Goal: Task Accomplishment & Management: Manage account settings

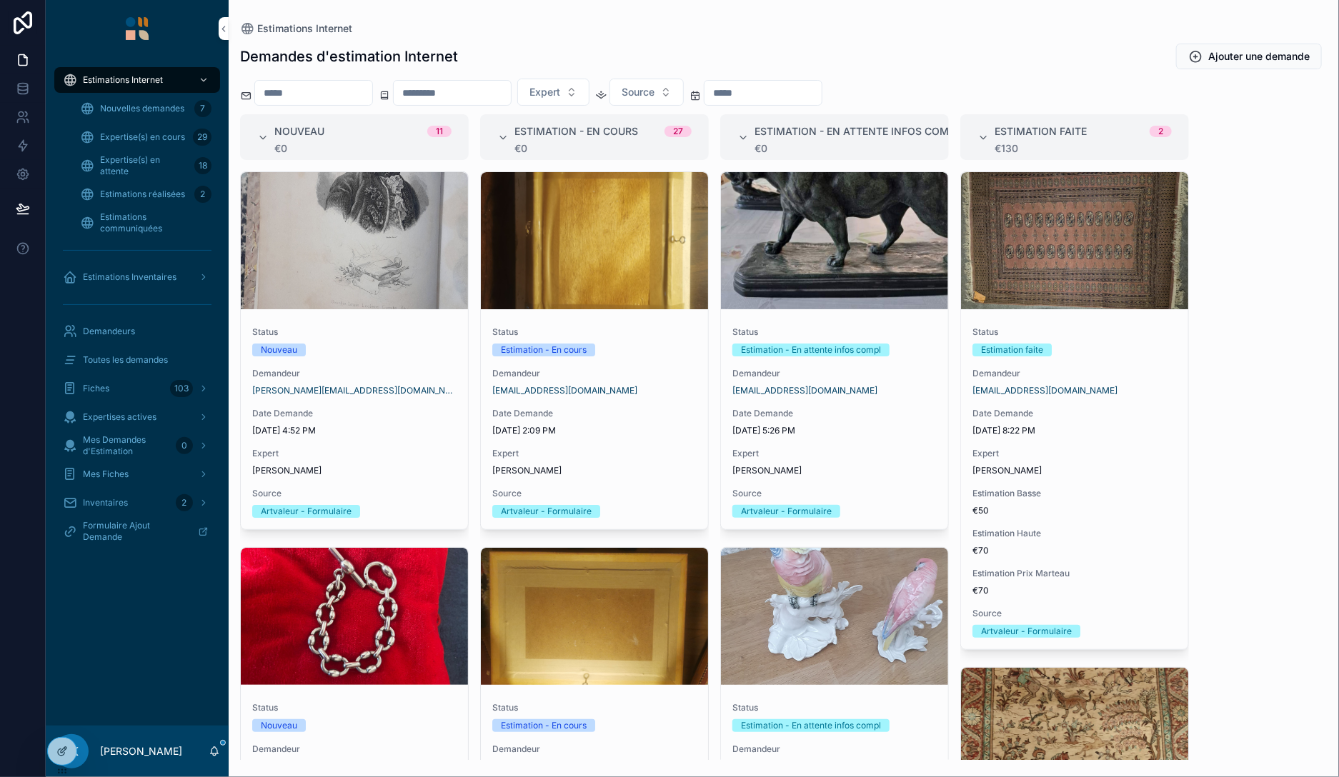
click at [116, 335] on span "Demandeurs" at bounding box center [109, 331] width 52 height 11
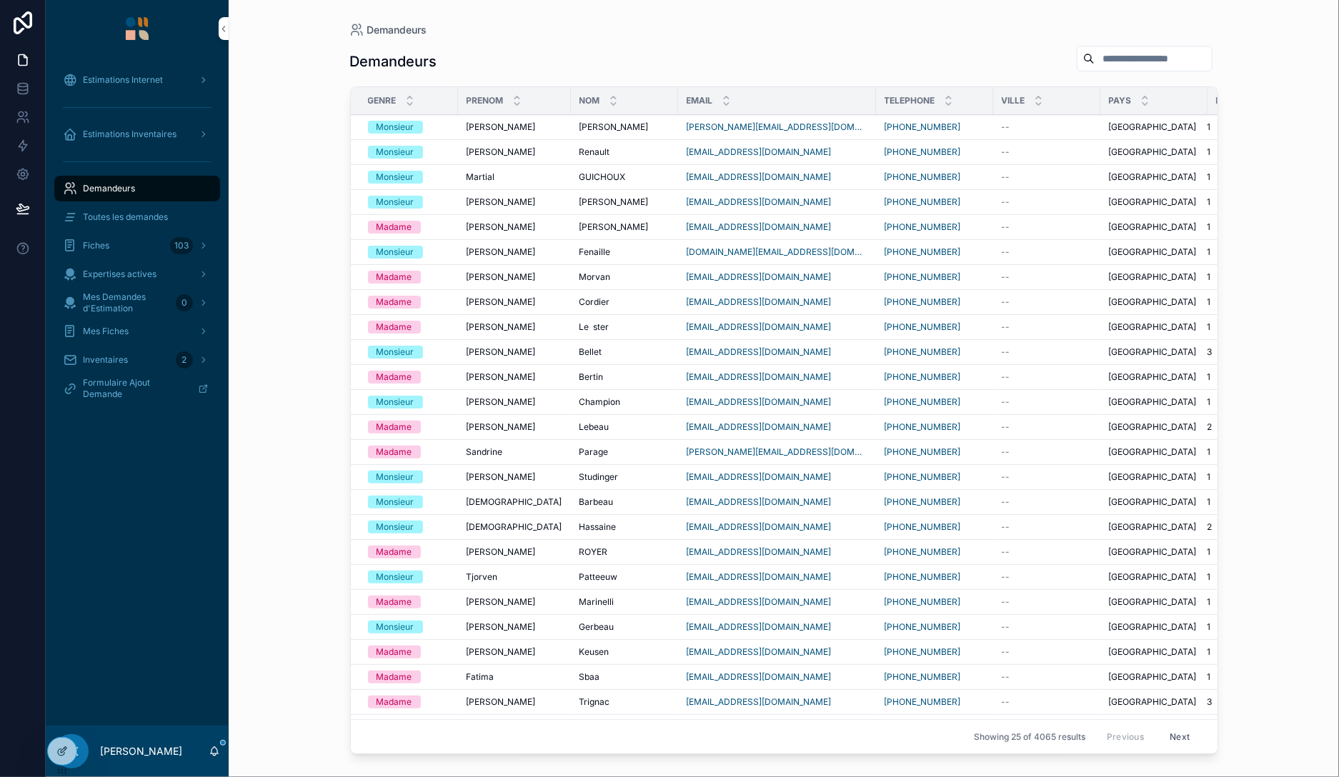
click at [120, 221] on span "Toutes les demandes" at bounding box center [125, 216] width 85 height 11
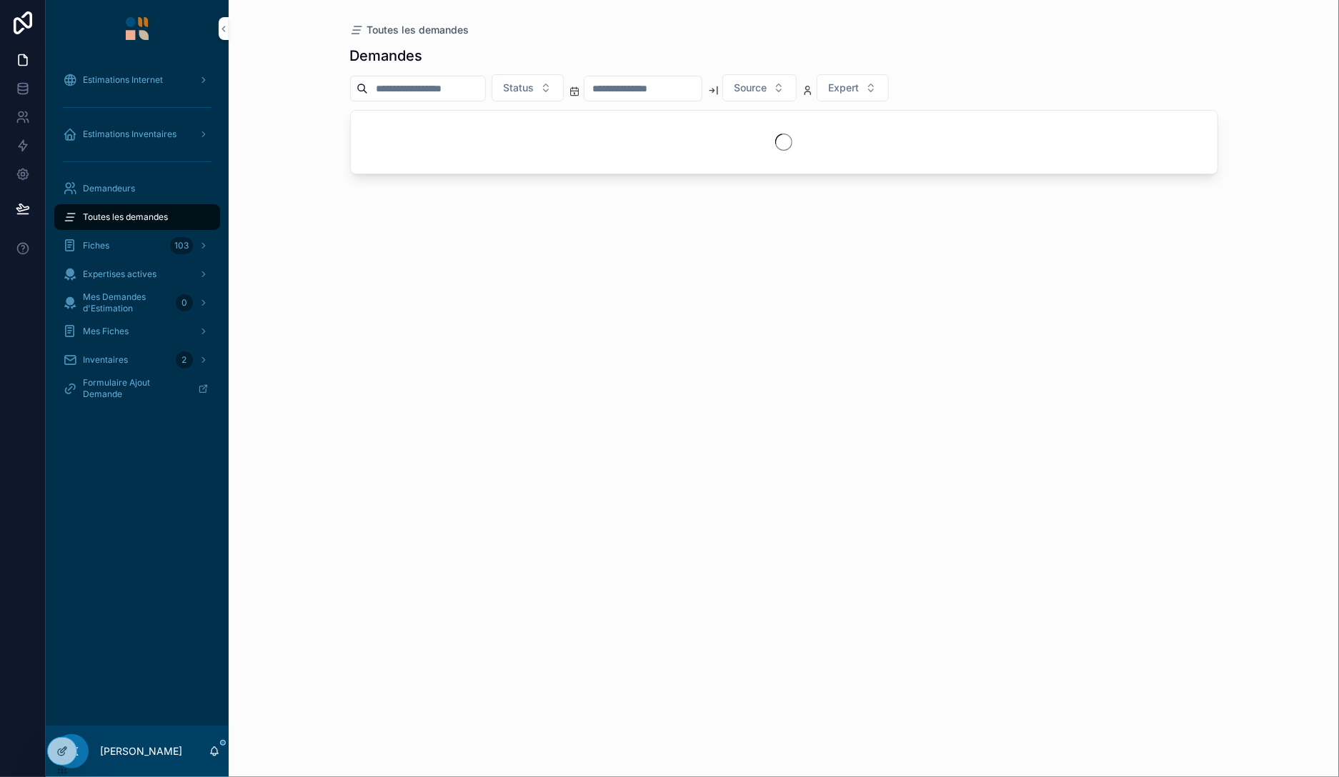
click at [460, 84] on input "scrollable content" at bounding box center [426, 89] width 117 height 20
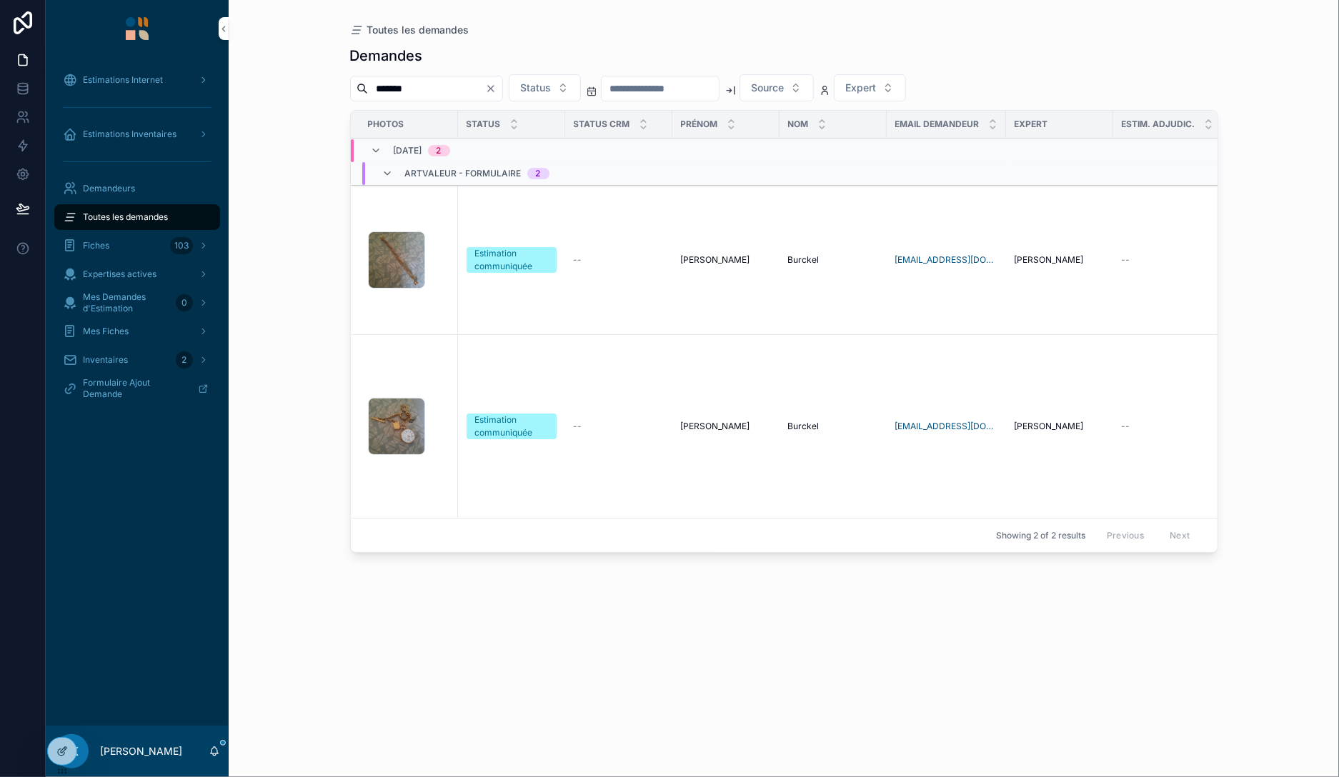
type input "*******"
click at [445, 277] on div "1759761407861478515335511439725 .jpg" at bounding box center [408, 259] width 81 height 57
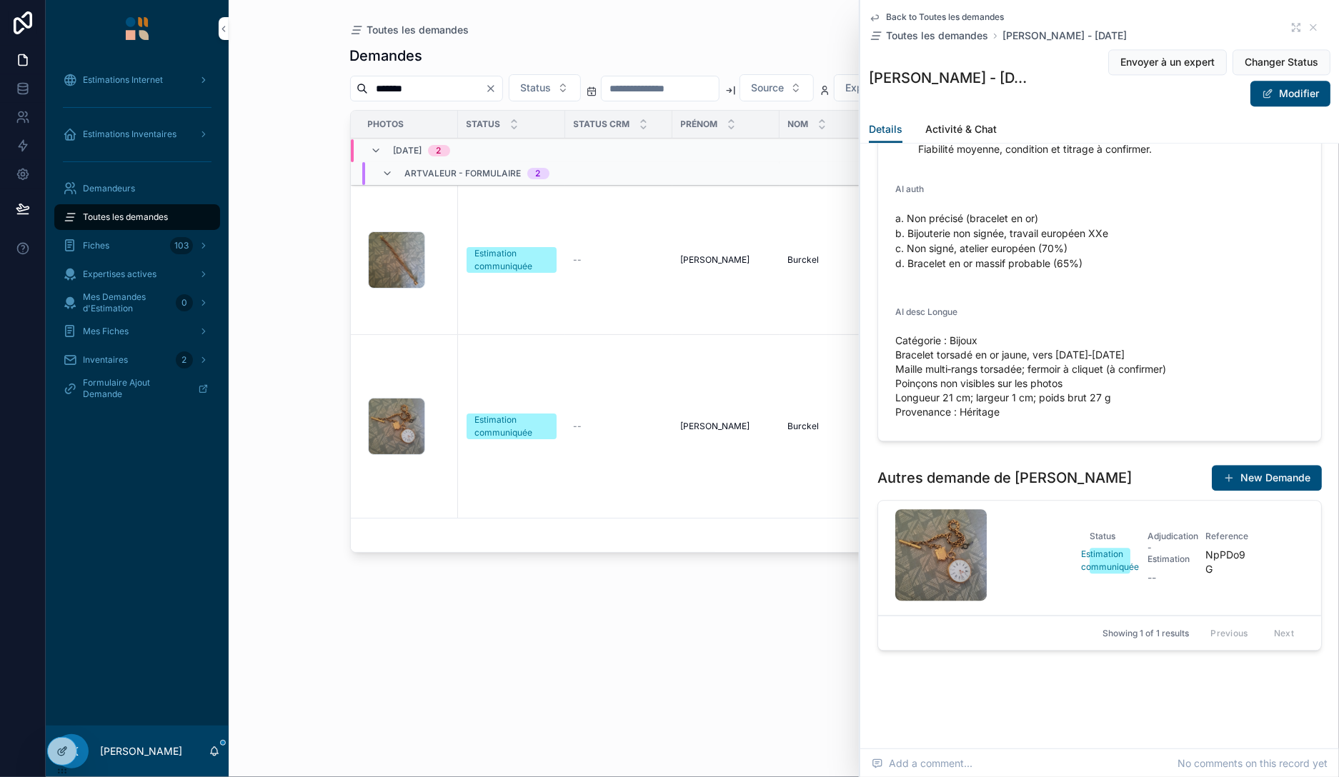
scroll to position [2035, 0]
click at [64, 759] on div at bounding box center [62, 751] width 29 height 27
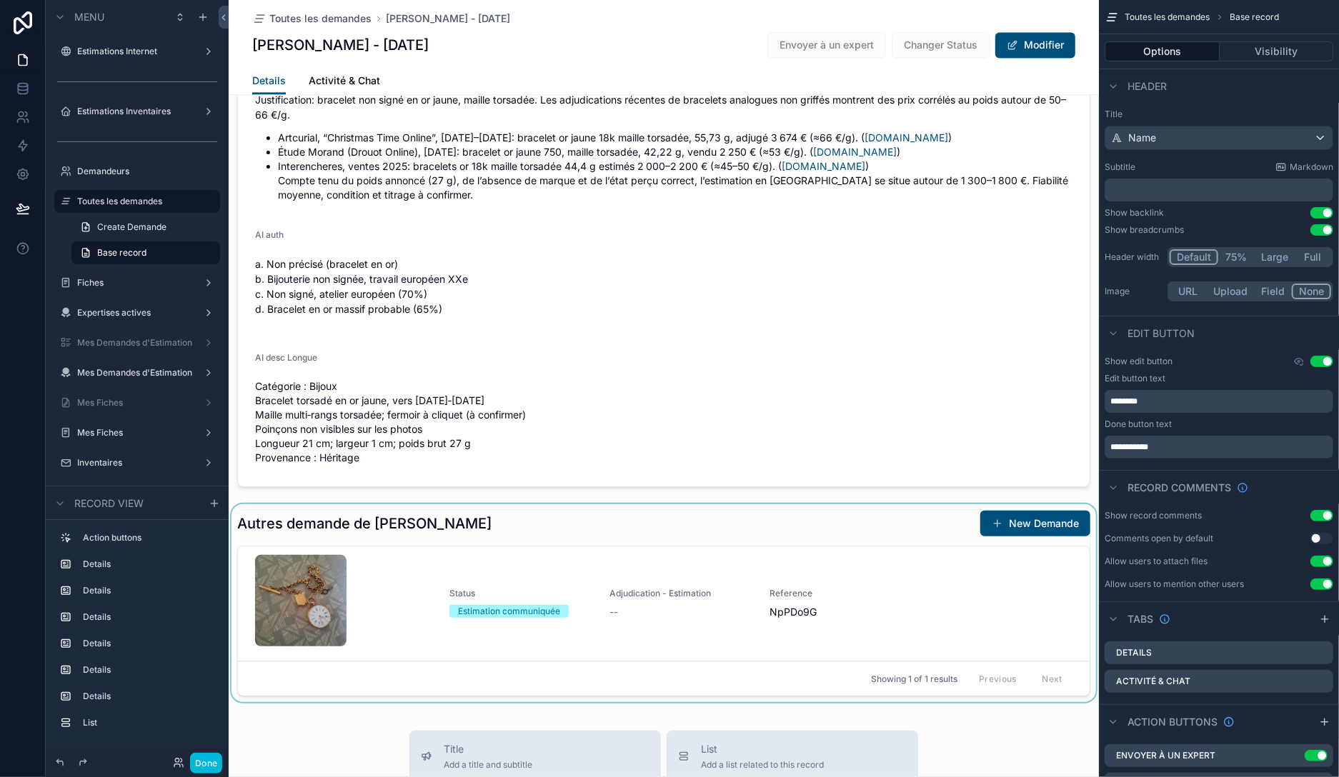
scroll to position [1864, 0]
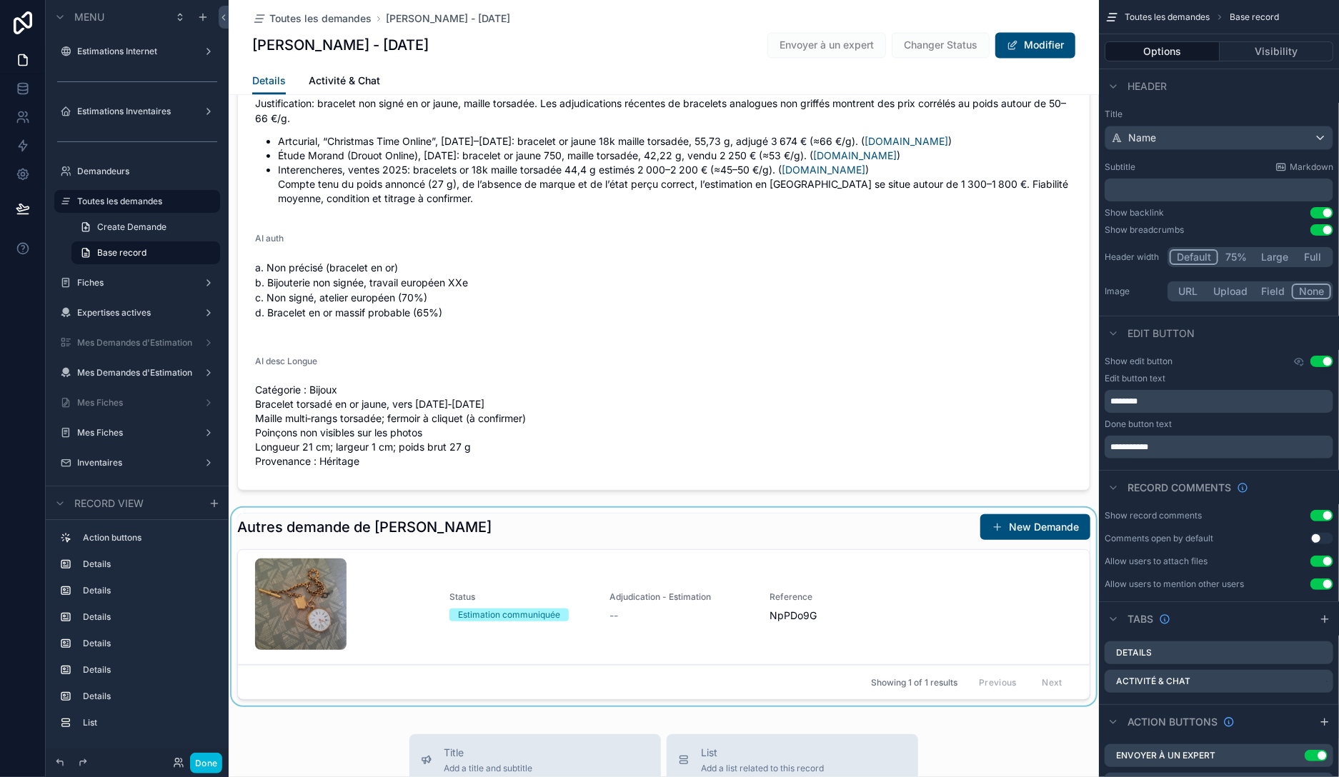
click at [526, 529] on div "scrollable content" at bounding box center [664, 610] width 870 height 204
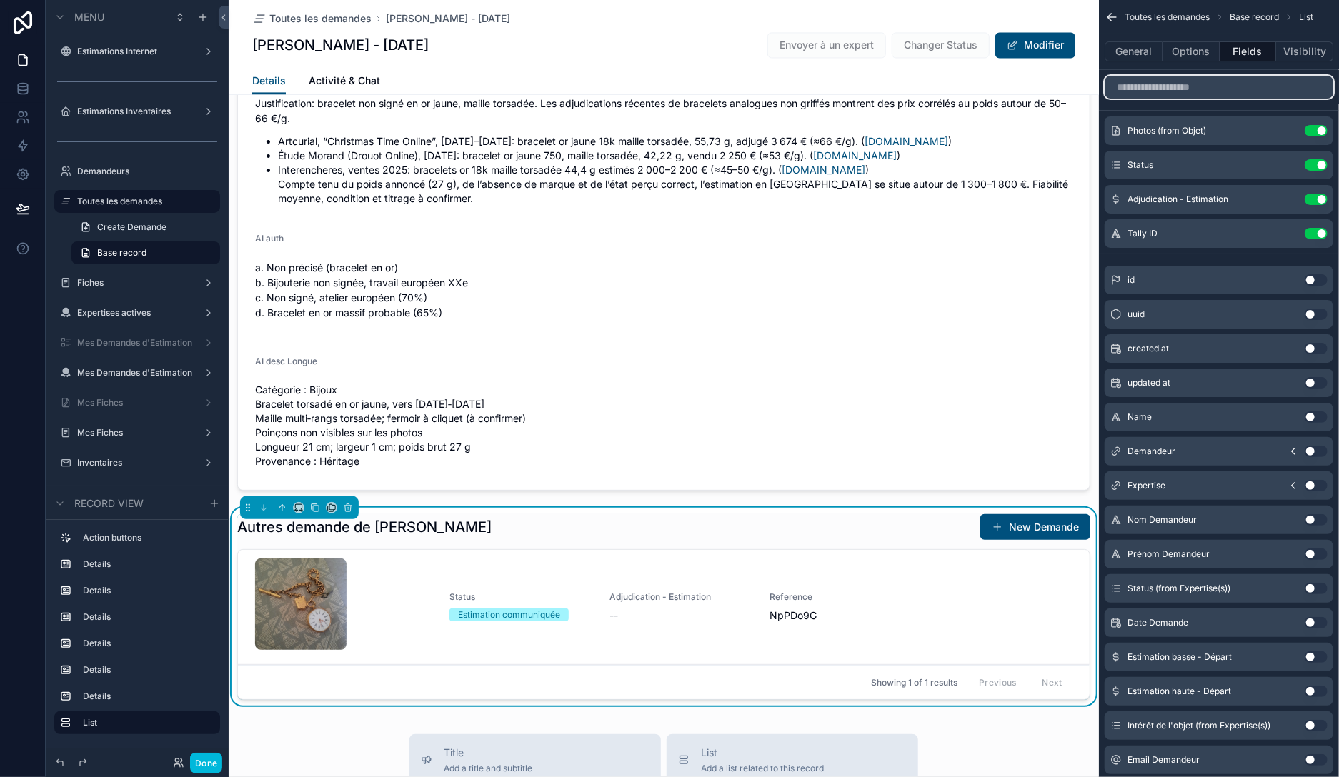
click at [1207, 86] on input "scrollable content" at bounding box center [1218, 87] width 229 height 23
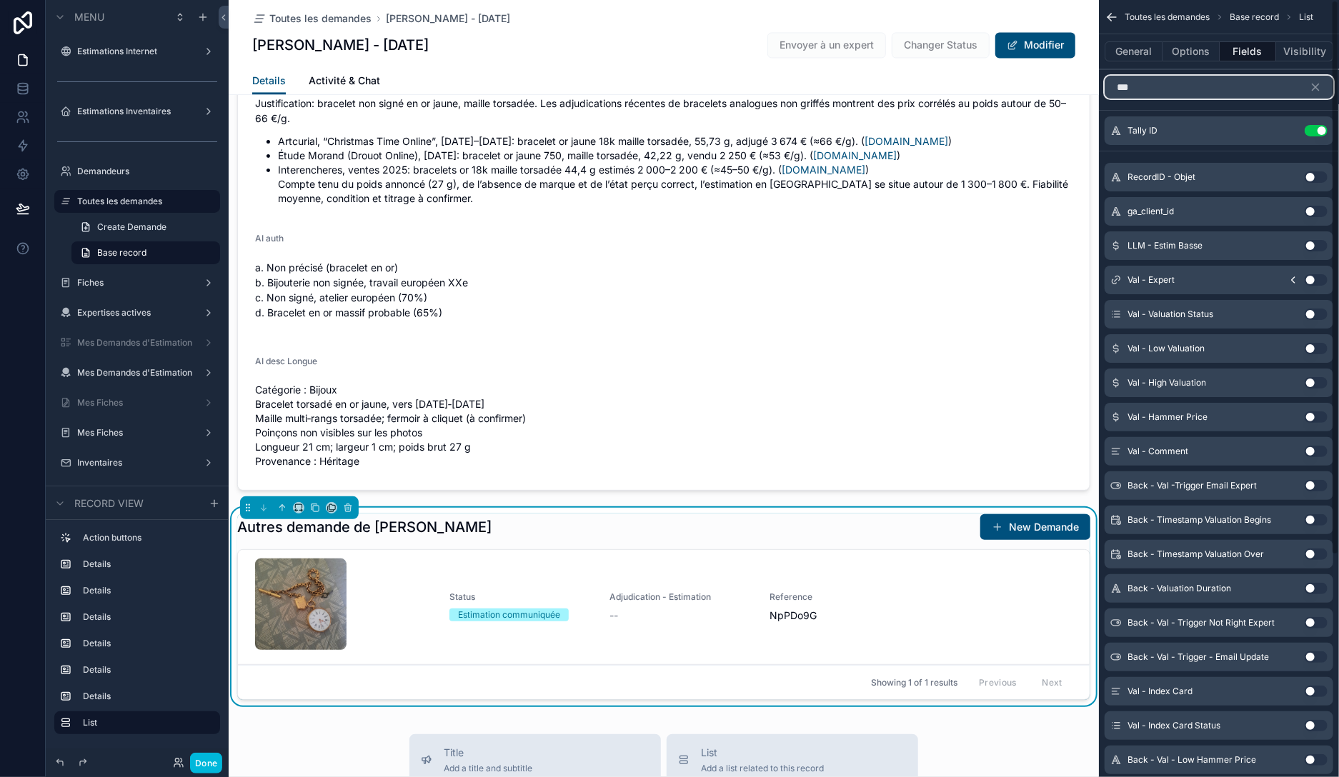
type input "***"
click at [1314, 346] on button "Use setting" at bounding box center [1315, 348] width 23 height 11
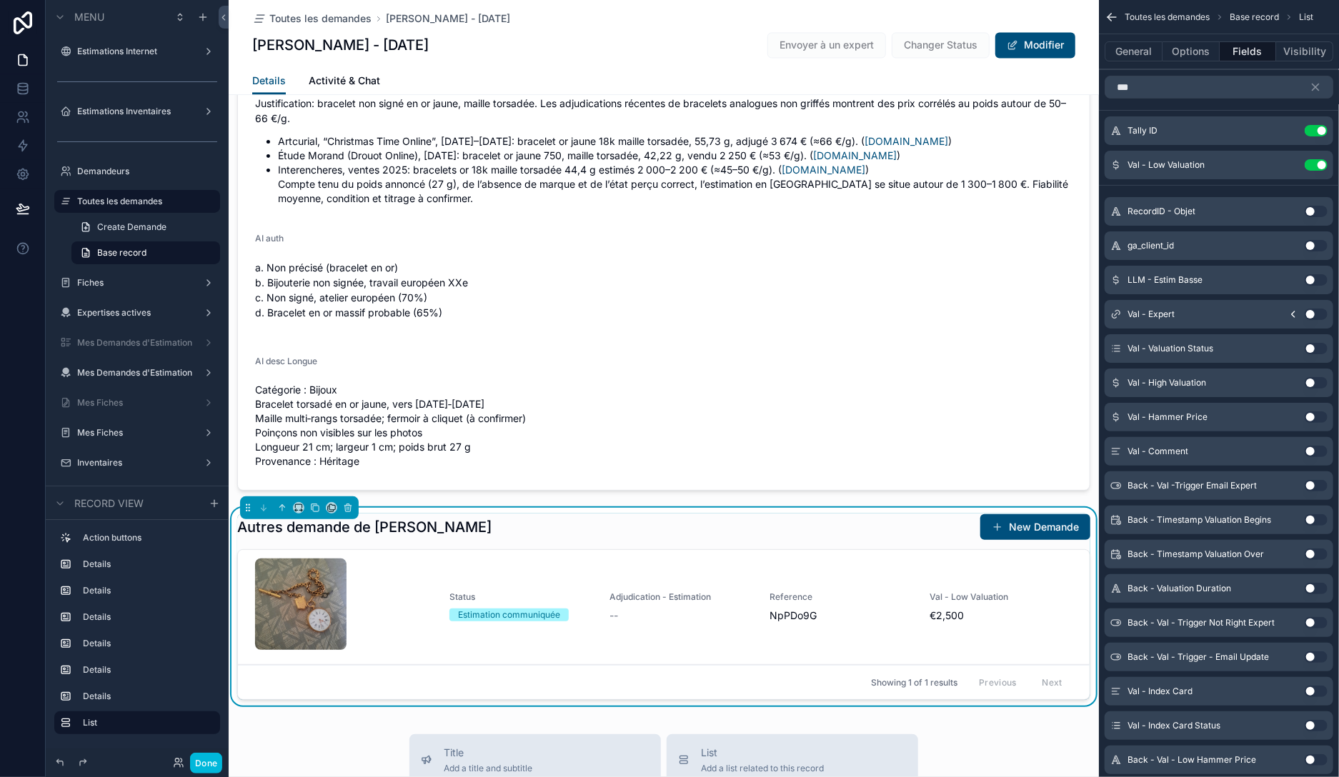
click at [1319, 381] on button "Use setting" at bounding box center [1315, 382] width 23 height 11
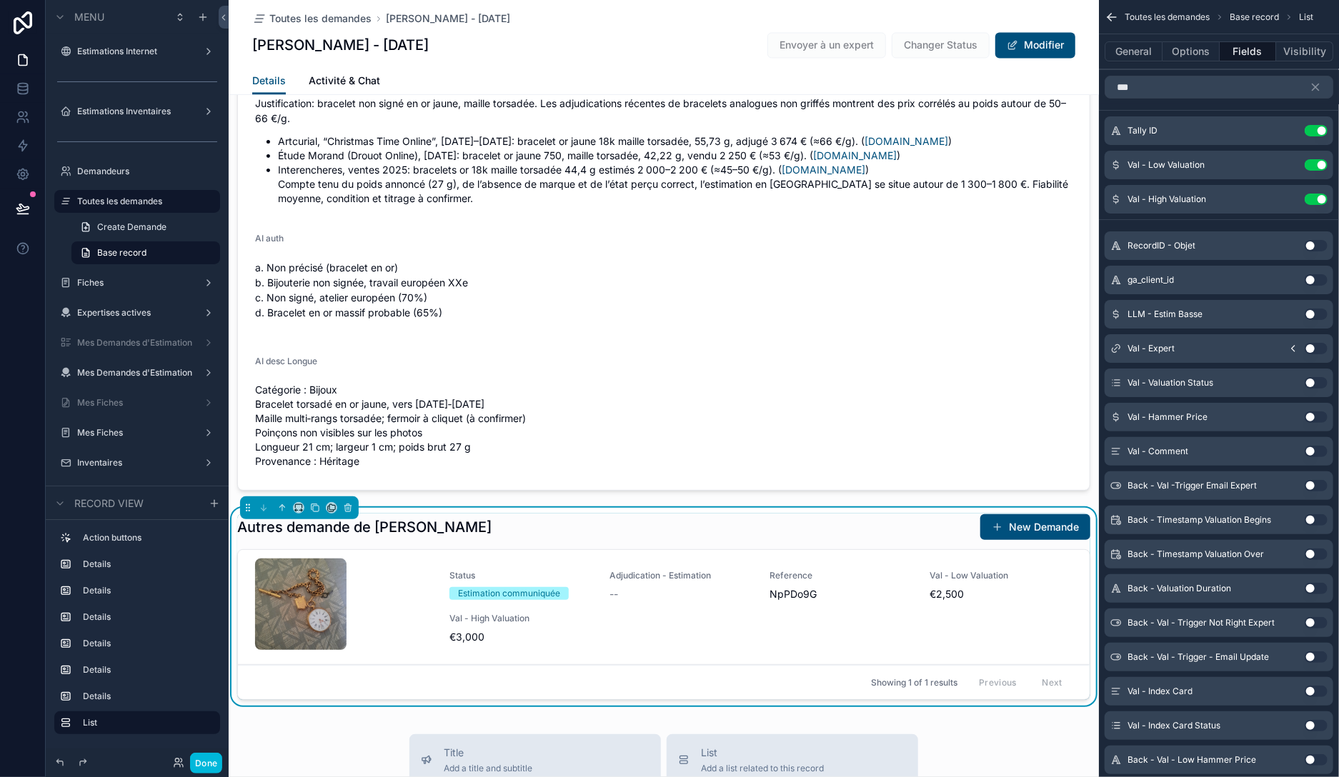
click at [1317, 414] on button "Use setting" at bounding box center [1315, 416] width 23 height 11
click at [801, 524] on div "Autres demande de [PERSON_NAME] New Demande" at bounding box center [663, 527] width 853 height 27
click at [1316, 89] on icon "scrollable content" at bounding box center [1315, 87] width 13 height 13
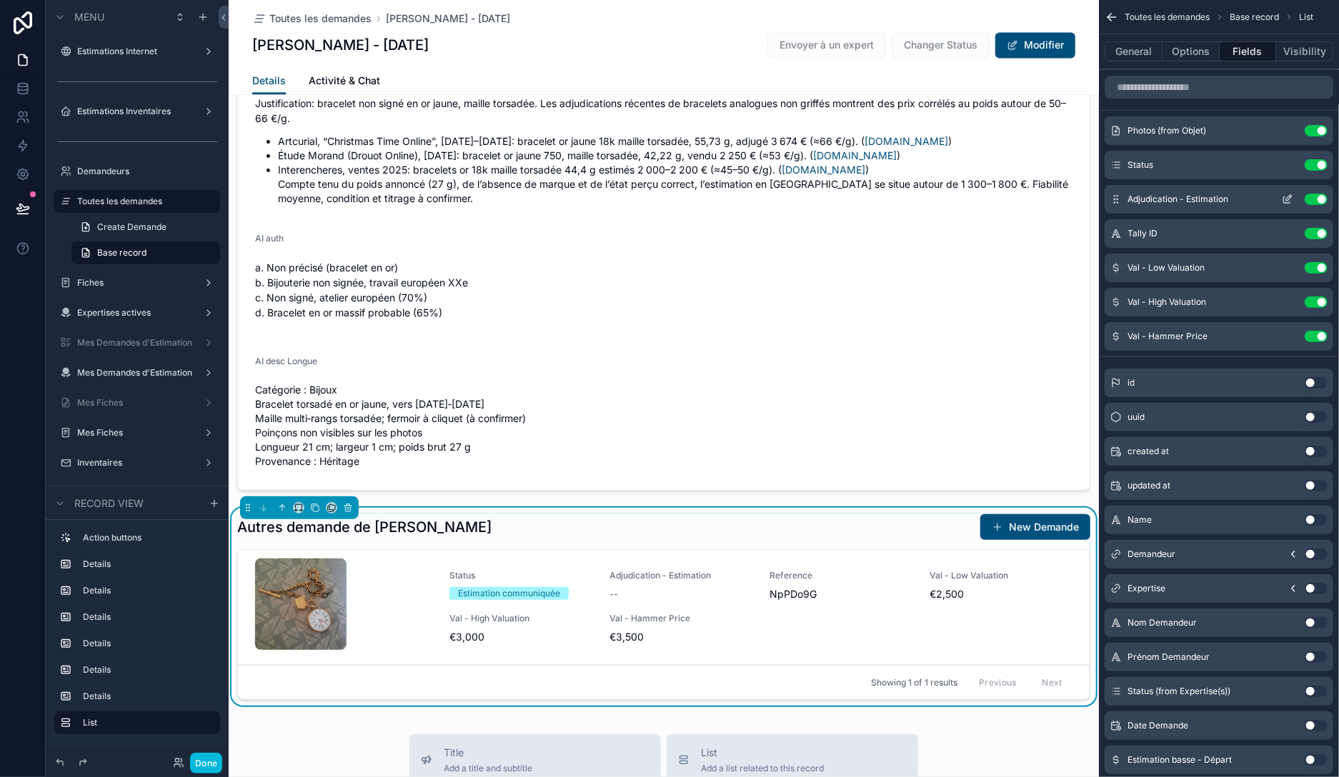
click at [1316, 199] on button "Use setting" at bounding box center [1315, 199] width 23 height 11
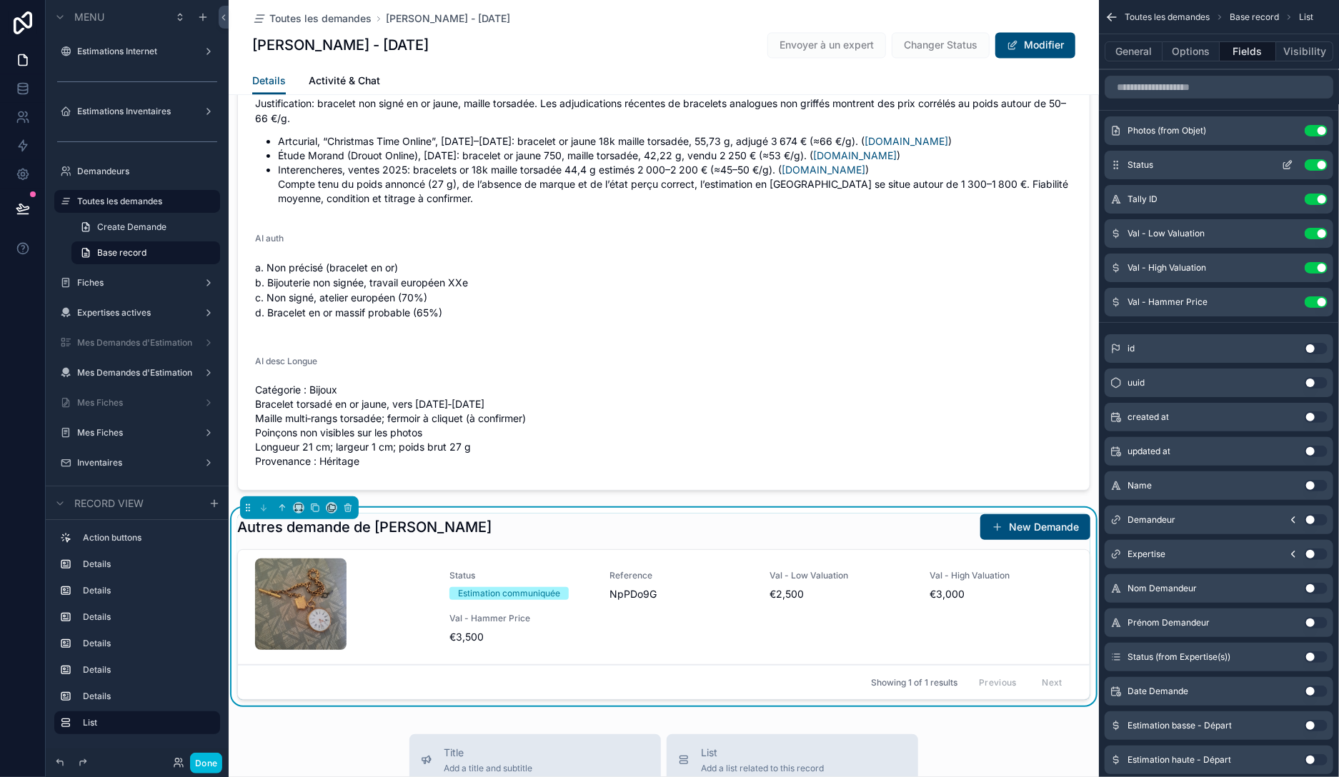
click at [1286, 164] on icon "scrollable content" at bounding box center [1289, 164] width 6 height 6
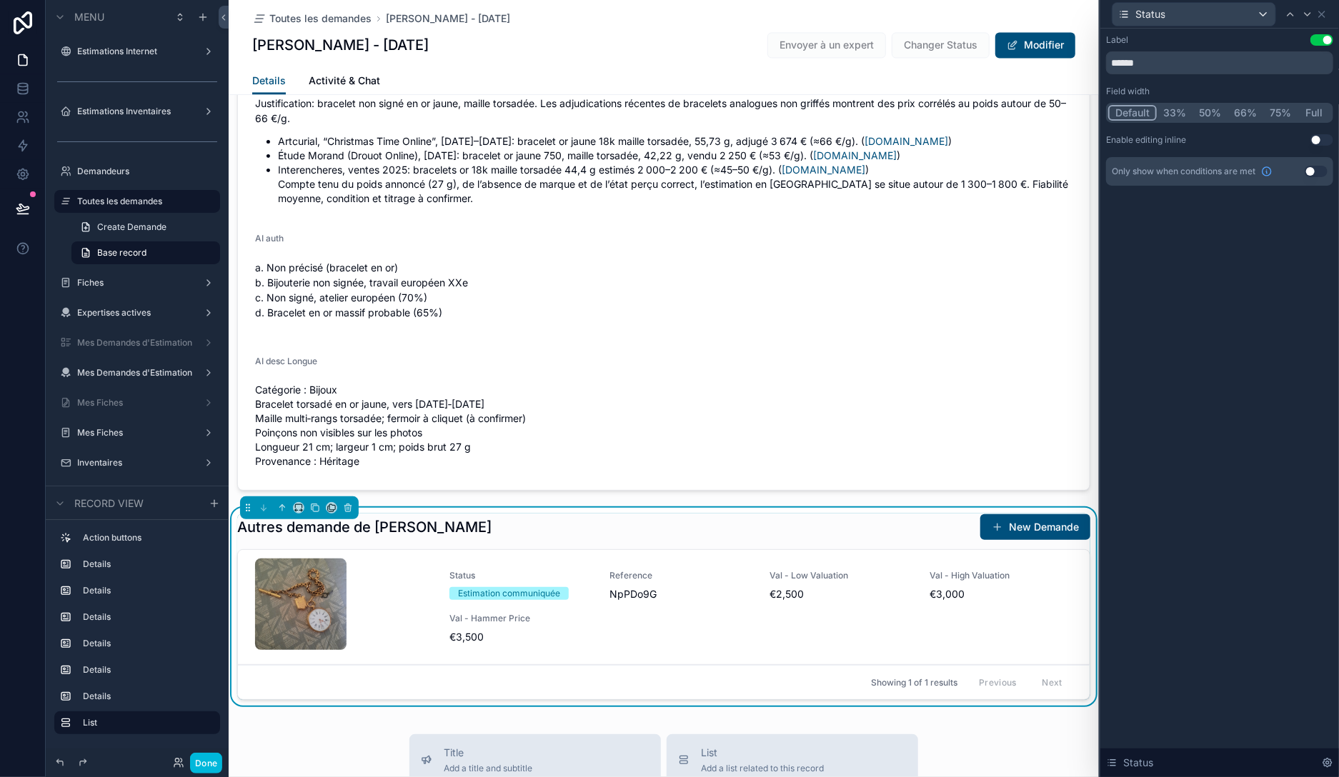
click at [1174, 110] on button "33%" at bounding box center [1174, 113] width 36 height 16
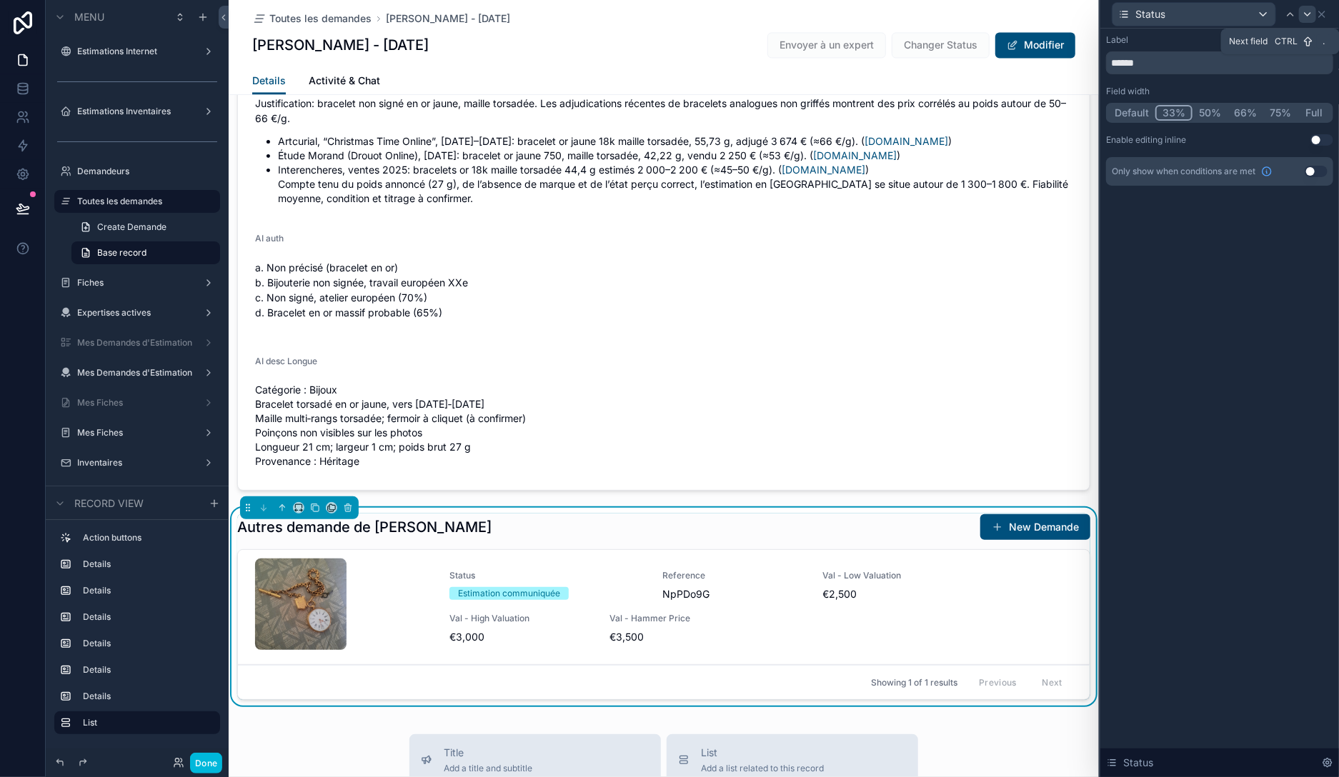
click at [1308, 16] on icon at bounding box center [1307, 14] width 6 height 3
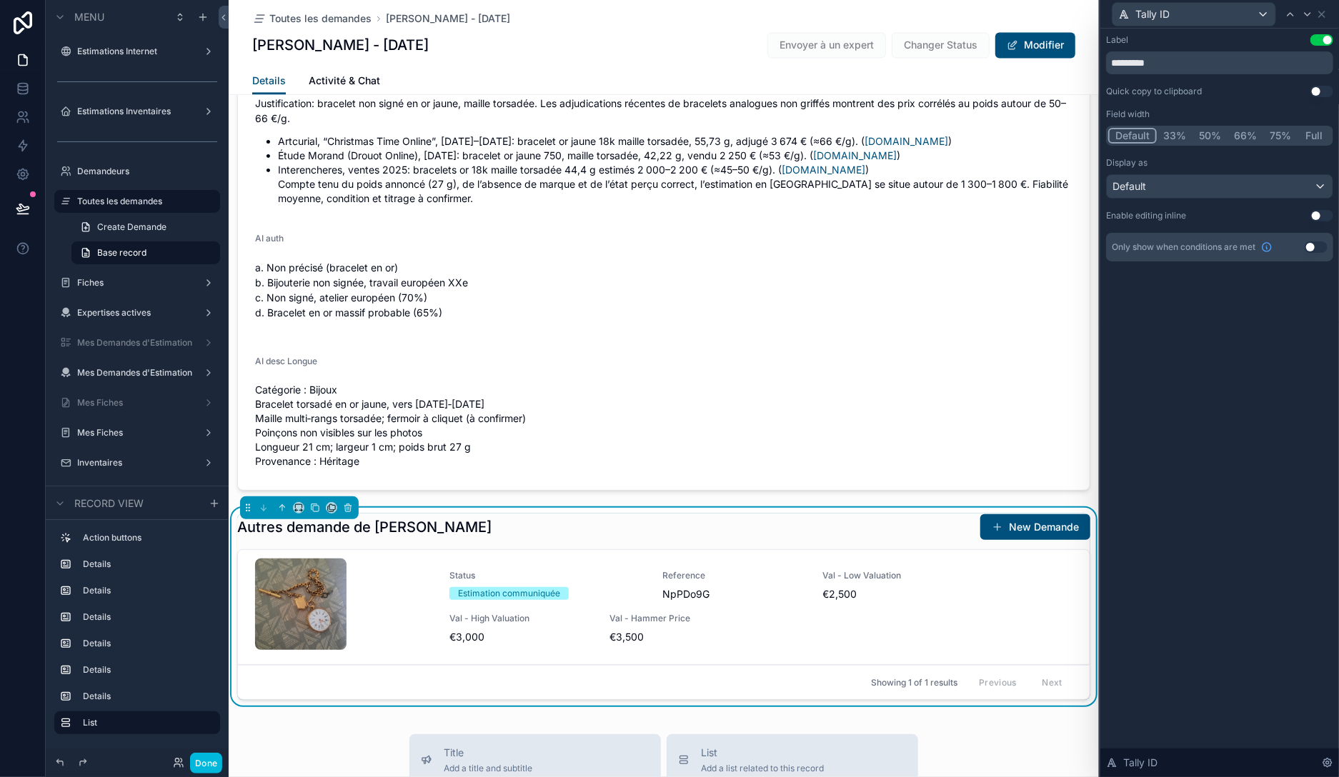
click at [1239, 138] on button "66%" at bounding box center [1245, 136] width 36 height 16
click at [1311, 15] on icon at bounding box center [1306, 14] width 11 height 11
click at [1171, 135] on button "33%" at bounding box center [1174, 136] width 36 height 16
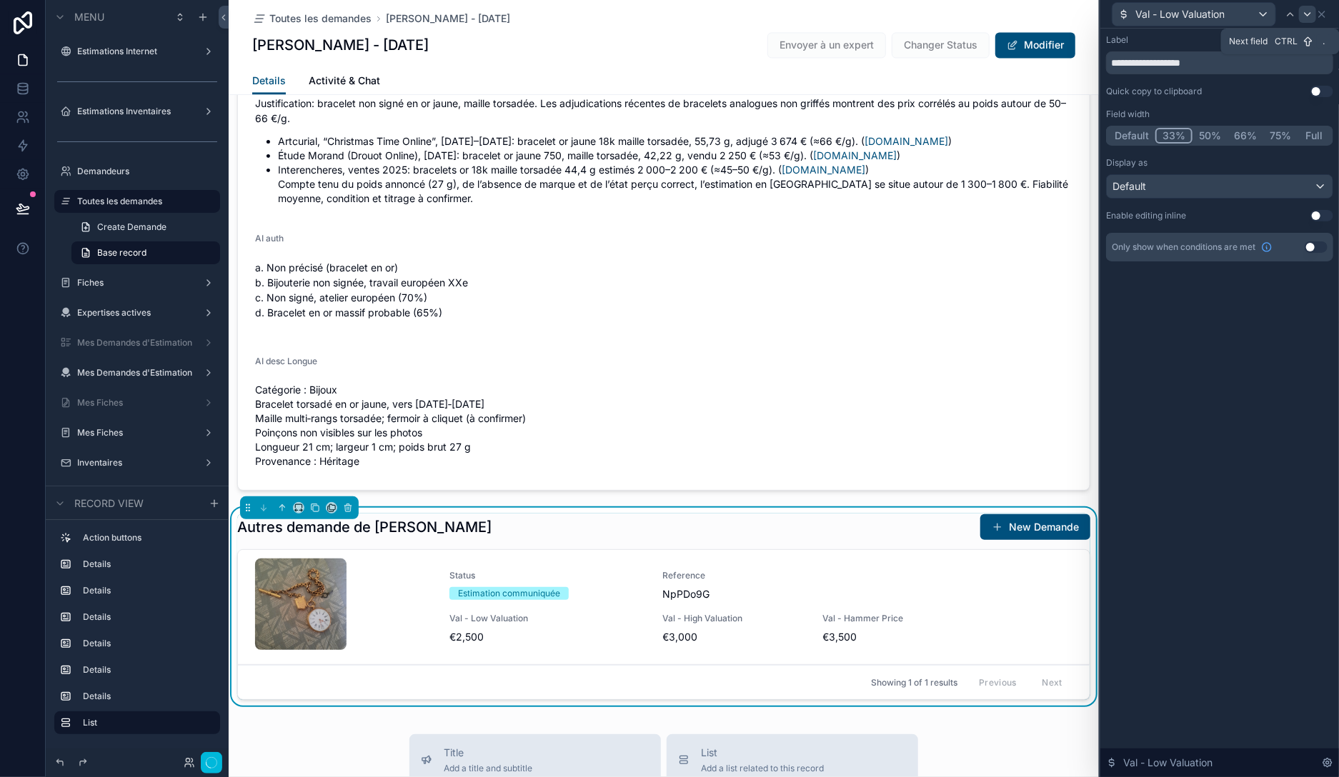
click at [1310, 16] on icon at bounding box center [1306, 14] width 11 height 11
click at [1174, 136] on button "33%" at bounding box center [1174, 136] width 36 height 16
click at [1308, 16] on icon at bounding box center [1307, 14] width 6 height 3
click at [1325, 13] on icon at bounding box center [1321, 14] width 11 height 11
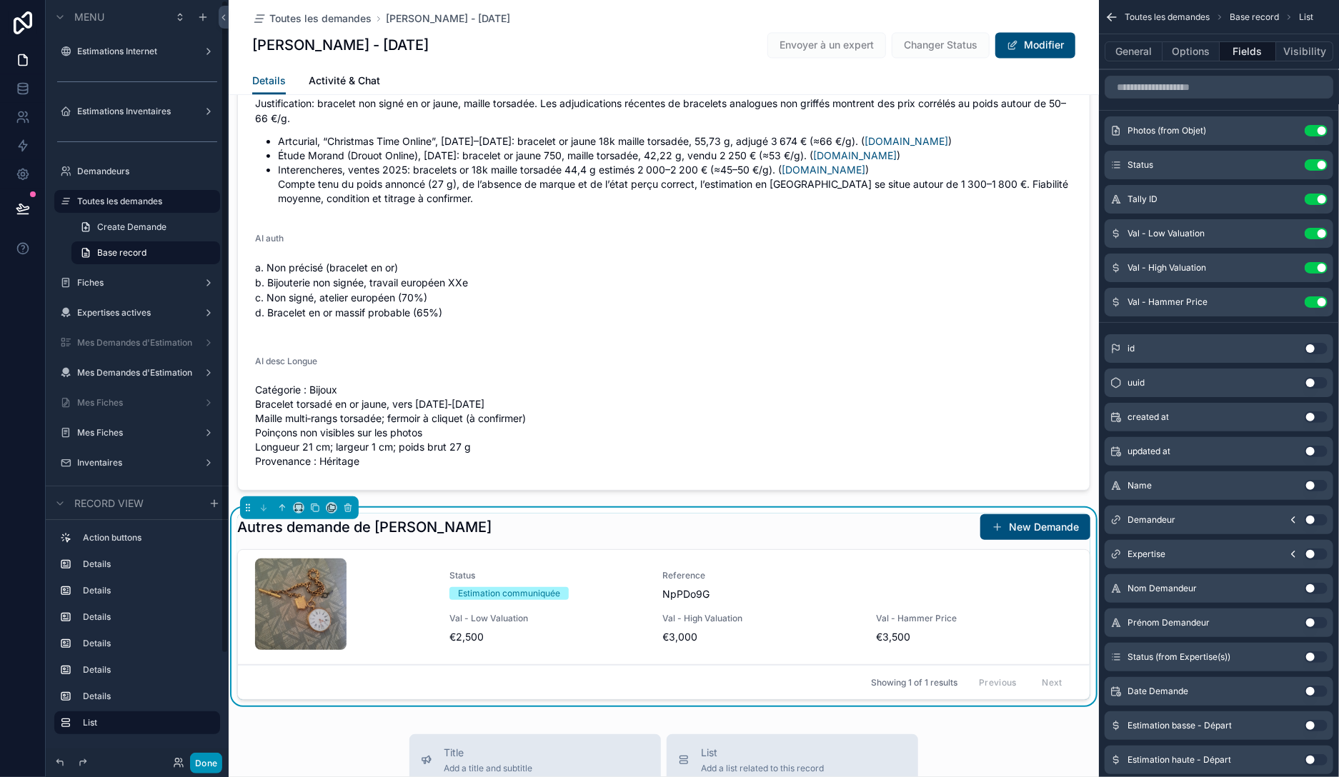
click at [201, 760] on button "Done" at bounding box center [206, 763] width 32 height 21
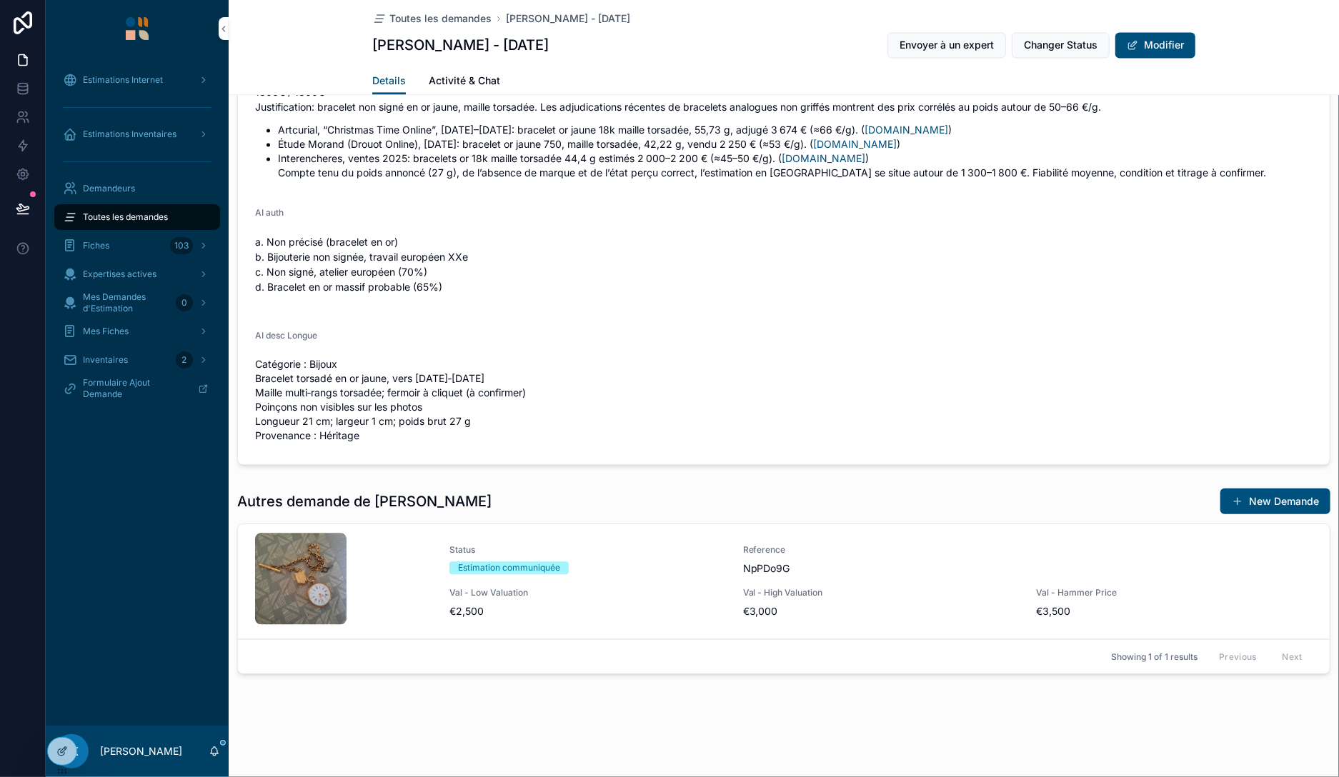
scroll to position [1857, 0]
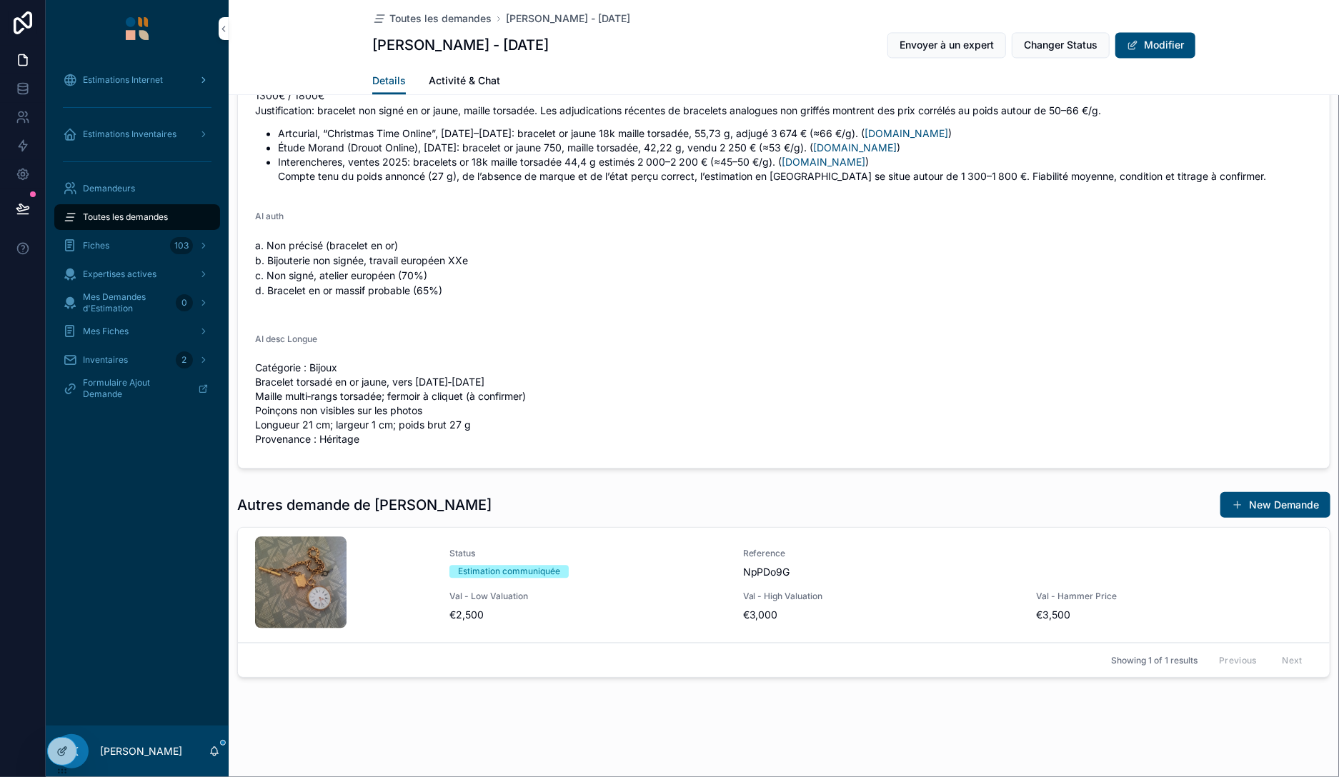
click at [161, 75] on span "Estimations Internet" at bounding box center [123, 79] width 80 height 11
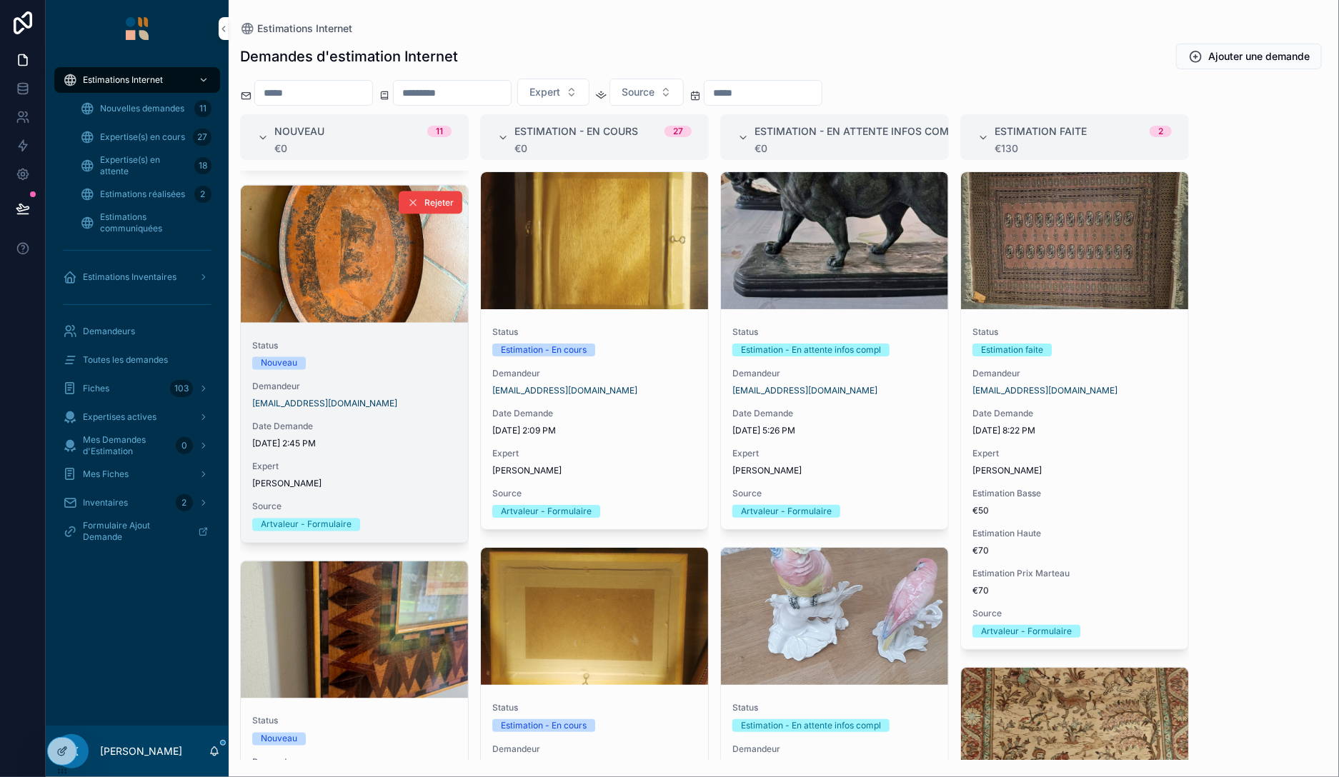
scroll to position [1462, 0]
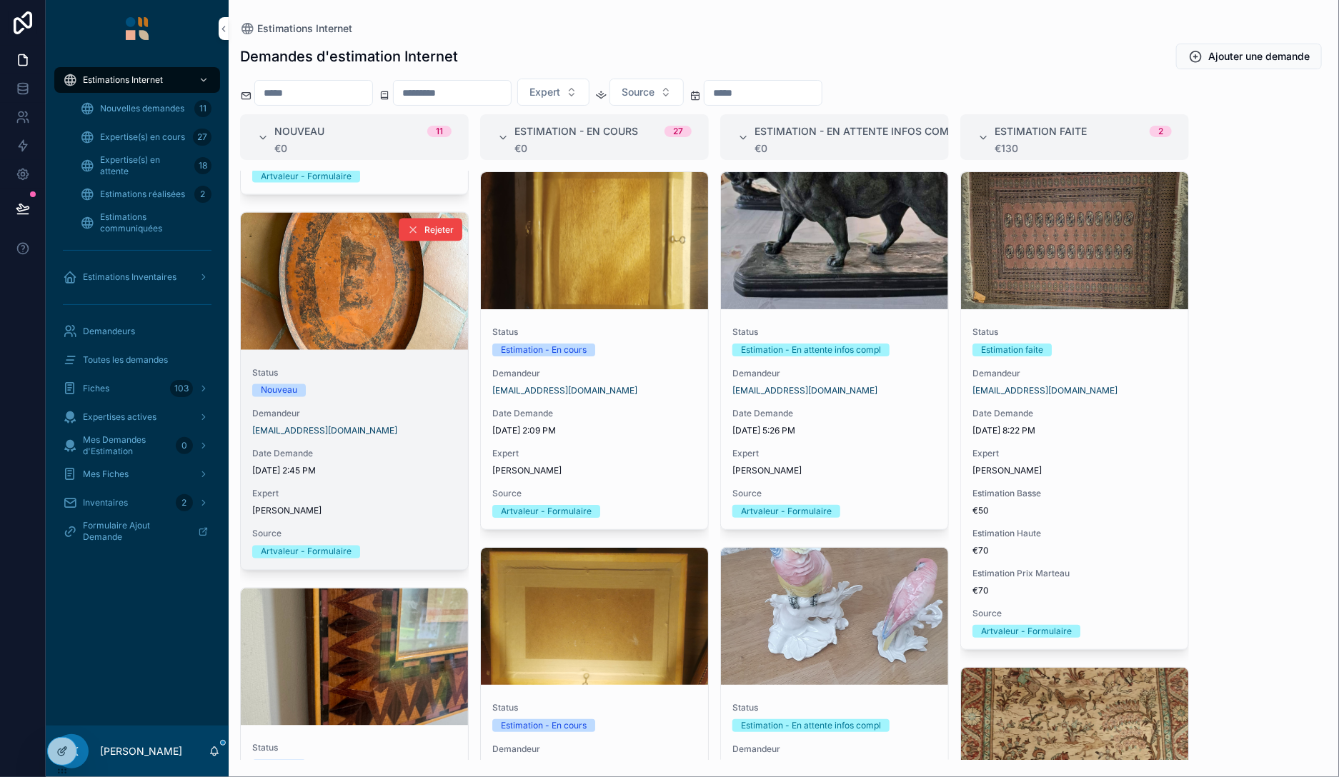
click at [391, 391] on div "Status Nouveau Demandeur [EMAIL_ADDRESS][DOMAIN_NAME] Date Demande [DATE] 2:45 …" at bounding box center [354, 463] width 227 height 214
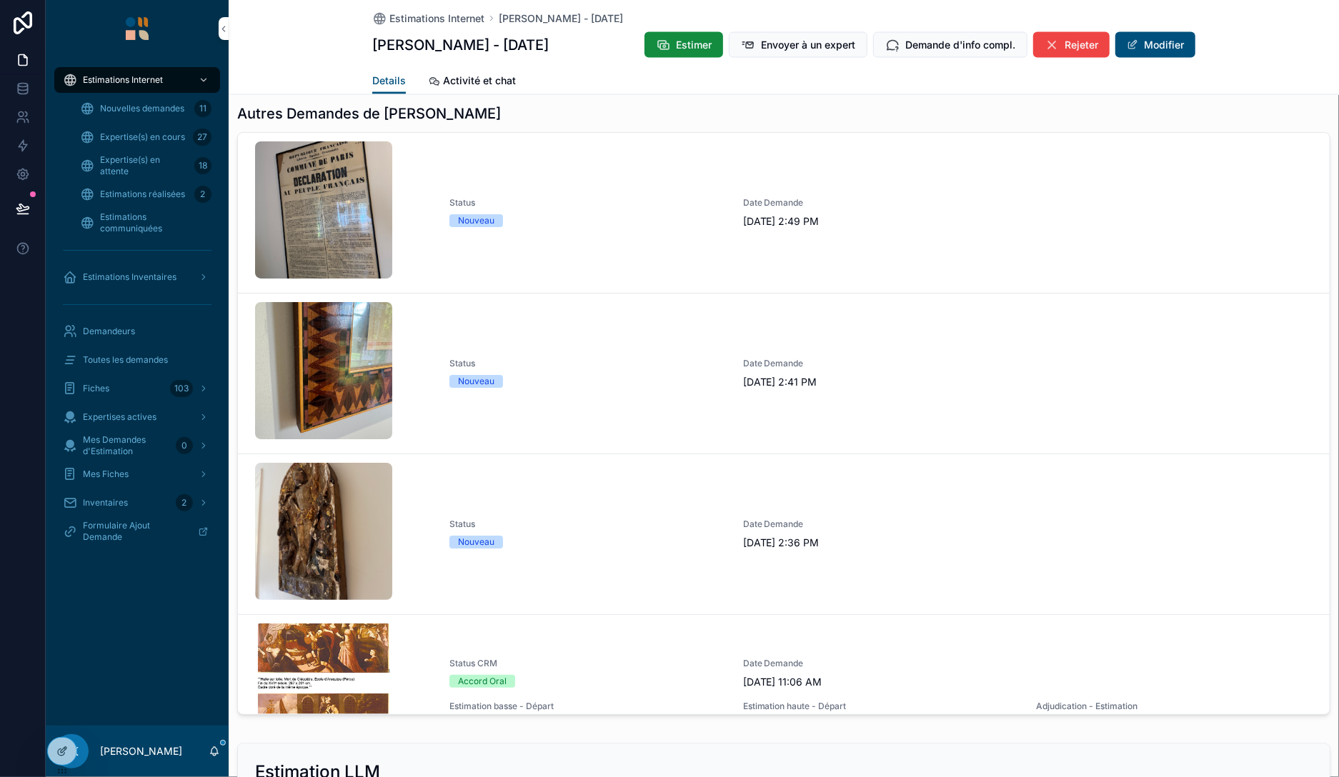
scroll to position [1496, 0]
click at [56, 753] on div at bounding box center [62, 751] width 29 height 27
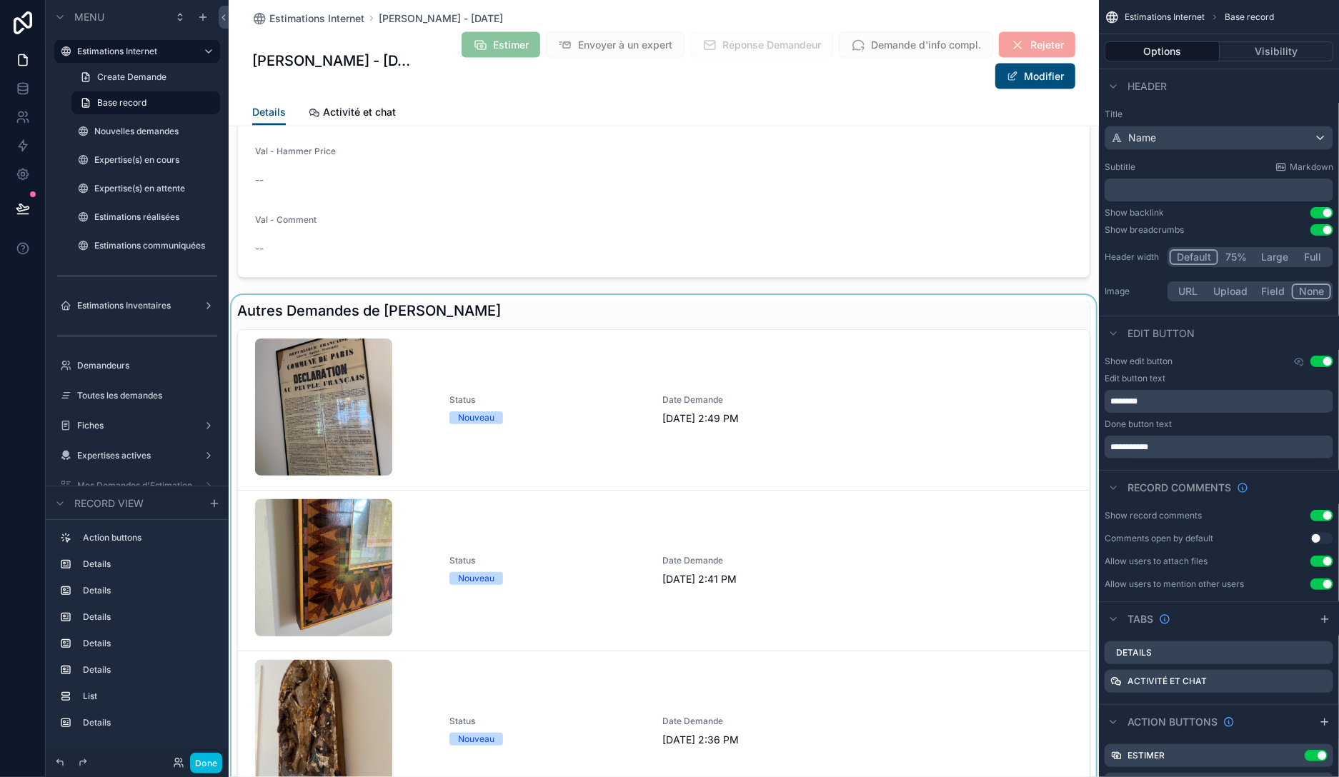
click at [675, 338] on div "scrollable content" at bounding box center [664, 609] width 870 height 629
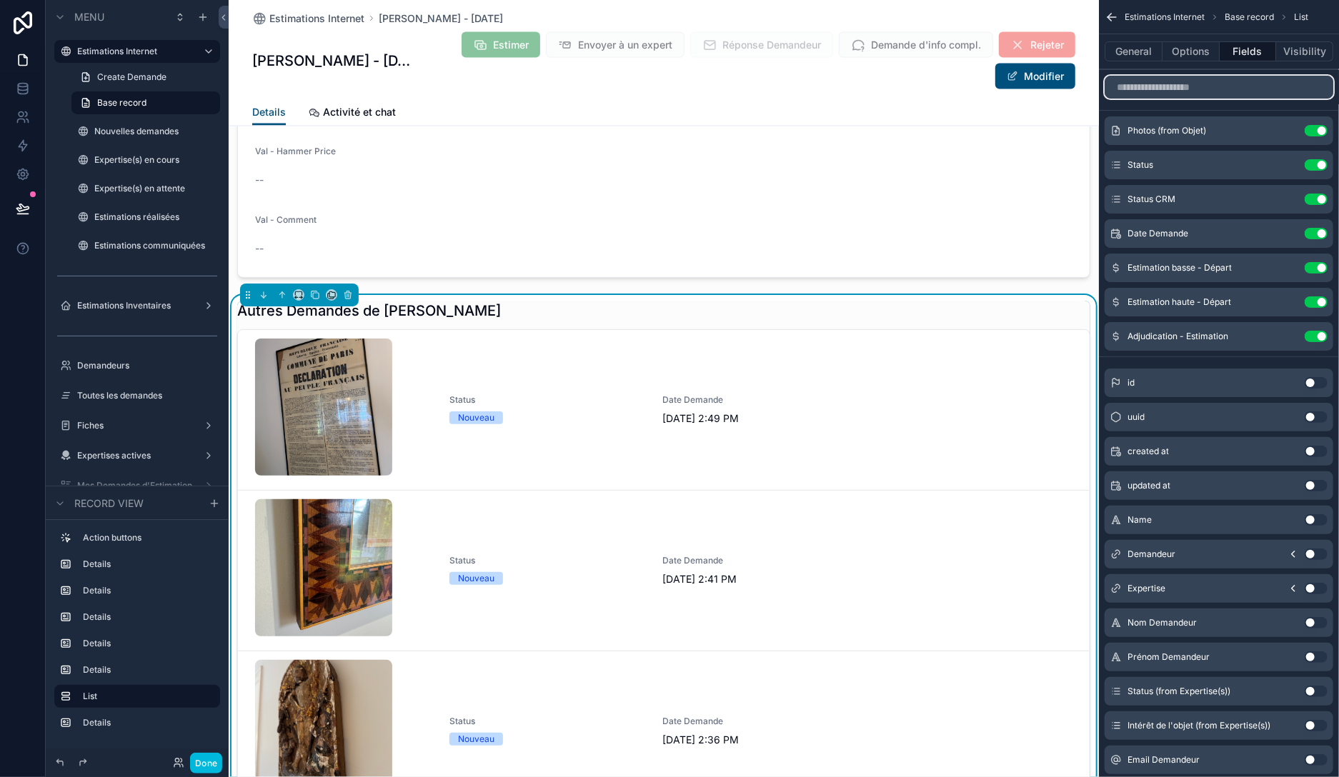
click at [1237, 87] on input "scrollable content" at bounding box center [1218, 87] width 229 height 23
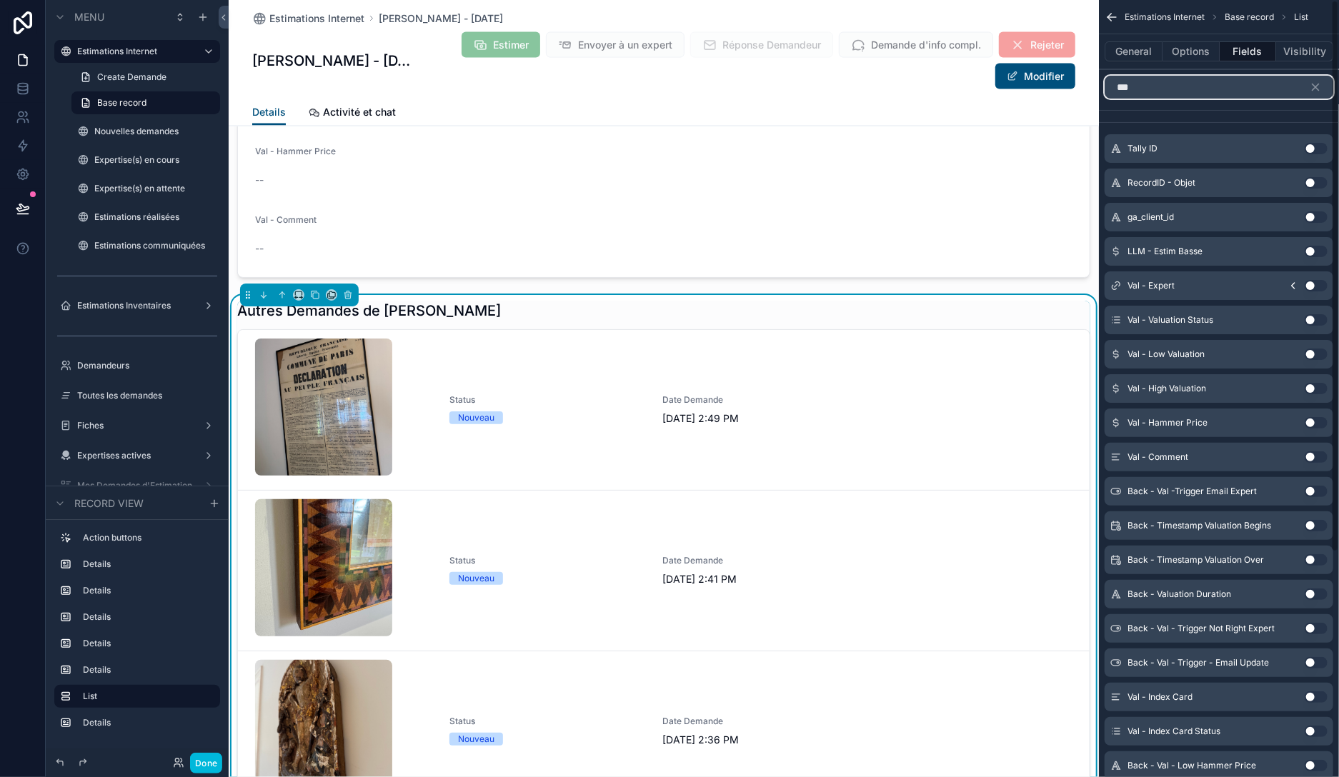
type input "***"
click at [1317, 350] on button "Use setting" at bounding box center [1315, 354] width 23 height 11
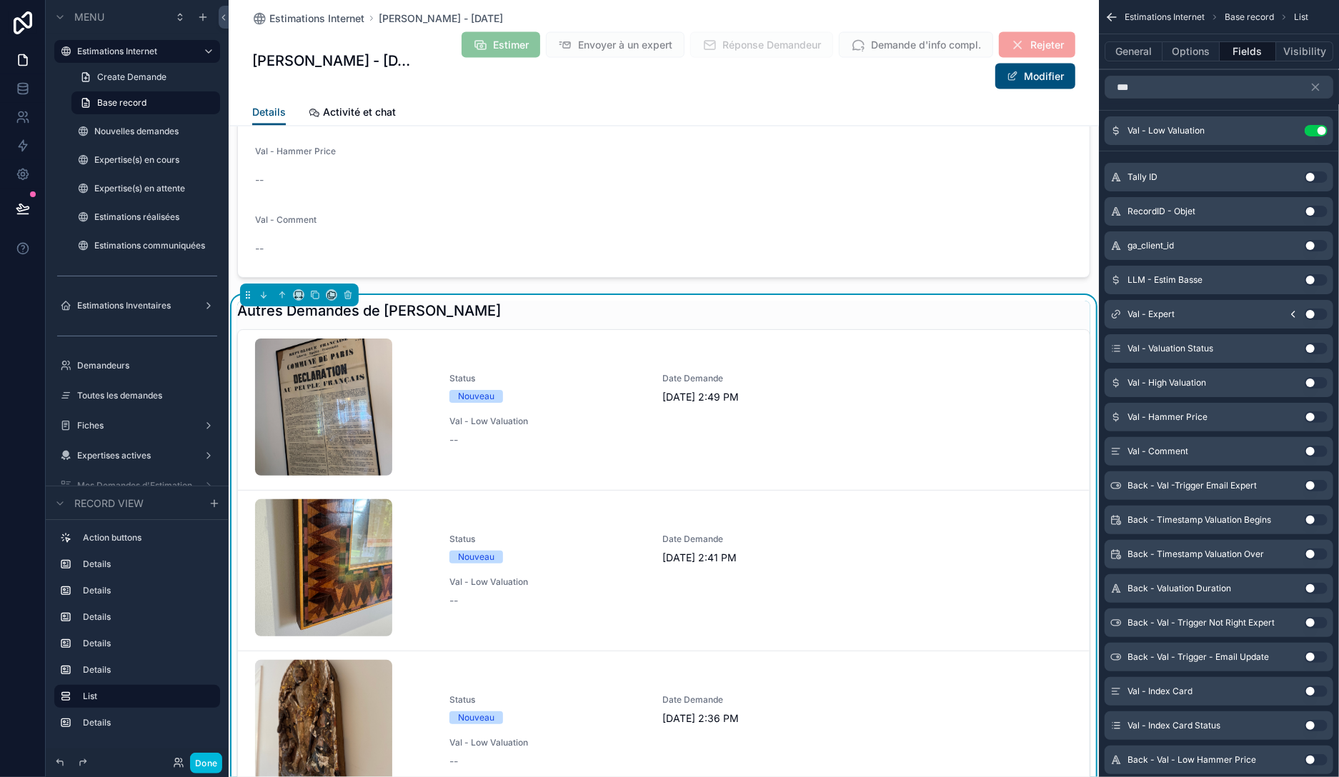
click at [1311, 379] on button "Use setting" at bounding box center [1315, 382] width 23 height 11
click at [1316, 414] on button "Use setting" at bounding box center [1315, 416] width 23 height 11
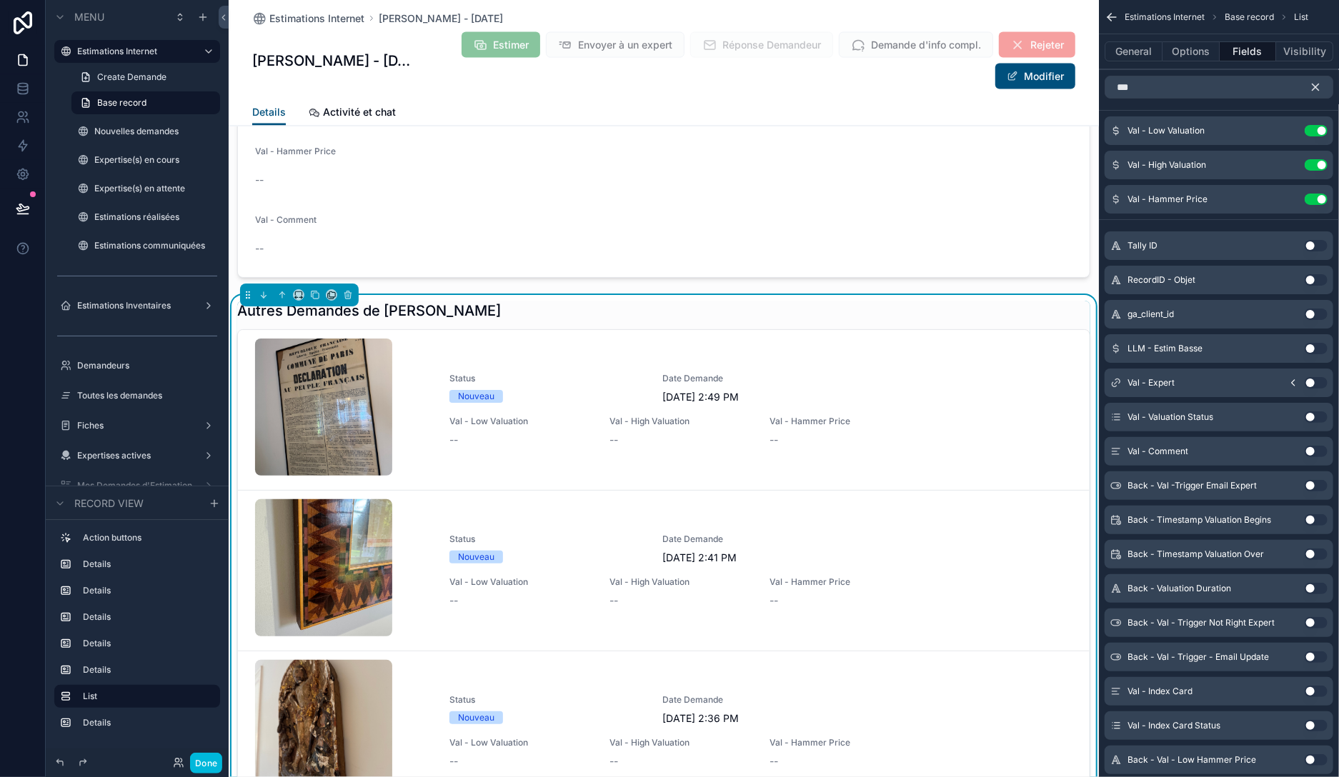
click at [1312, 83] on icon "scrollable content" at bounding box center [1315, 87] width 13 height 13
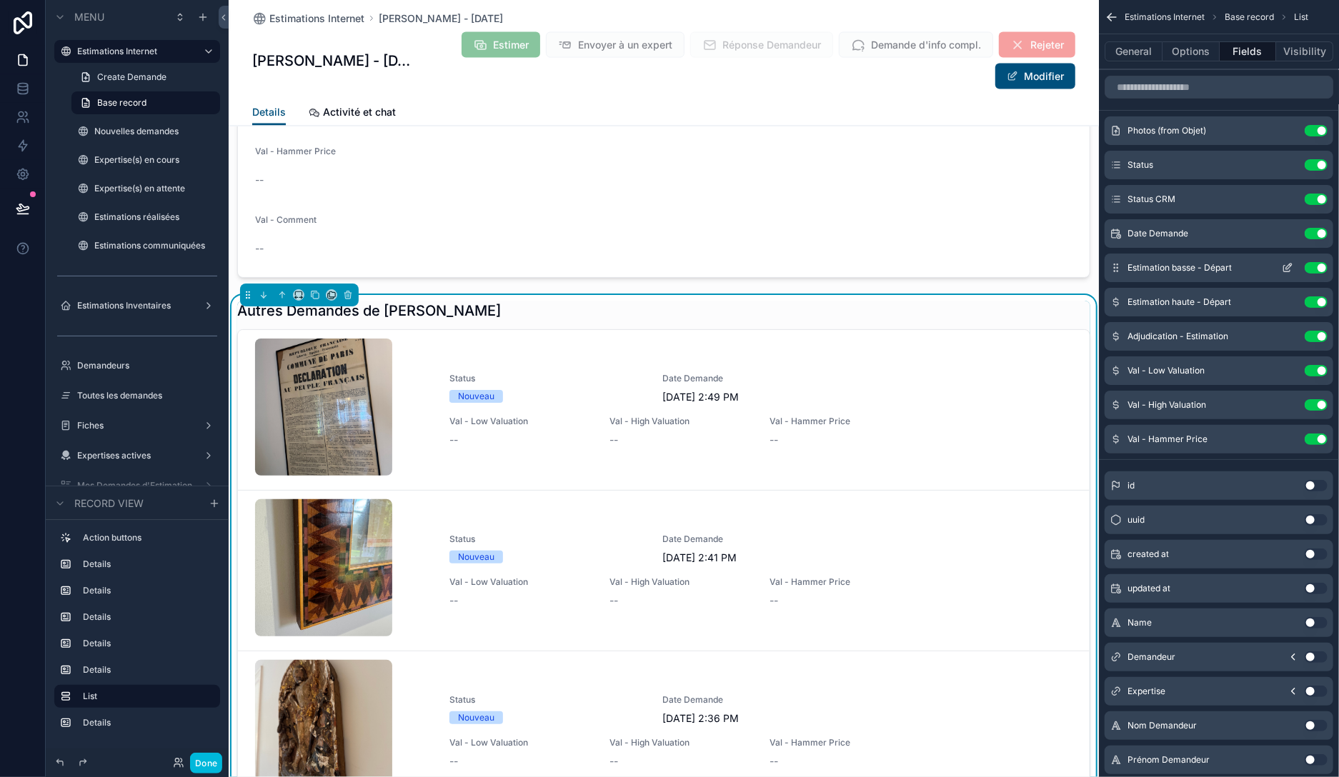
click at [1321, 263] on button "Use setting" at bounding box center [1315, 267] width 23 height 11
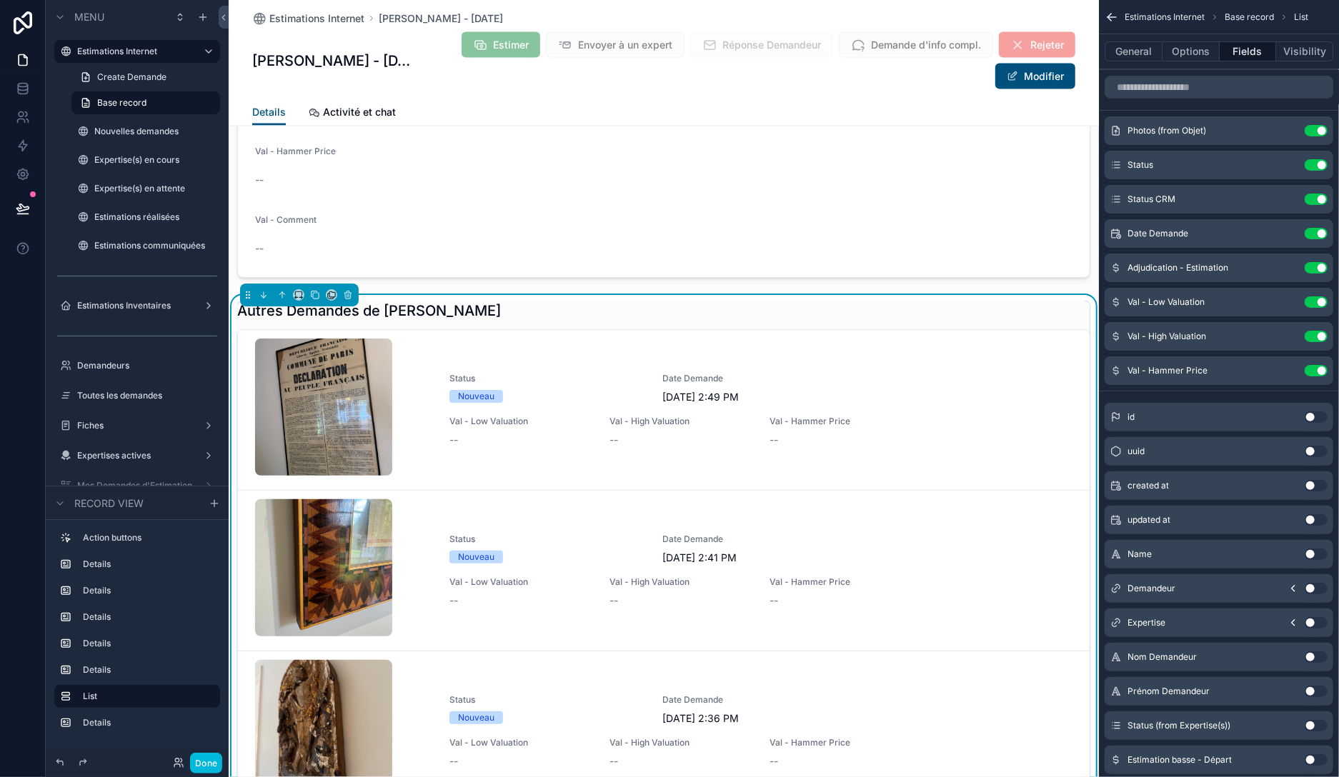
click at [1321, 263] on button "Use setting" at bounding box center [1315, 267] width 23 height 11
click at [1287, 236] on icon "scrollable content" at bounding box center [1286, 233] width 11 height 11
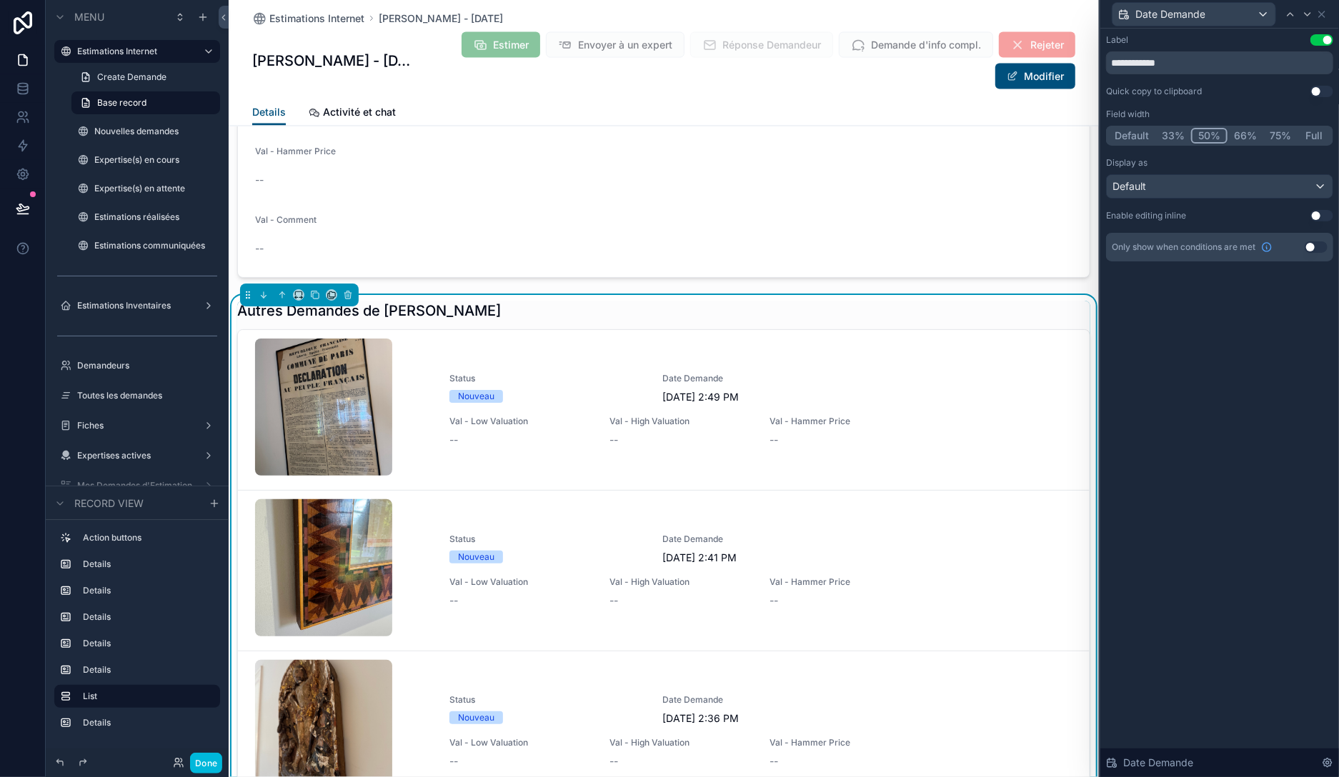
click at [1173, 135] on button "33%" at bounding box center [1173, 136] width 36 height 16
click at [1209, 134] on button "50%" at bounding box center [1209, 136] width 35 height 16
click at [1291, 16] on icon at bounding box center [1289, 14] width 11 height 11
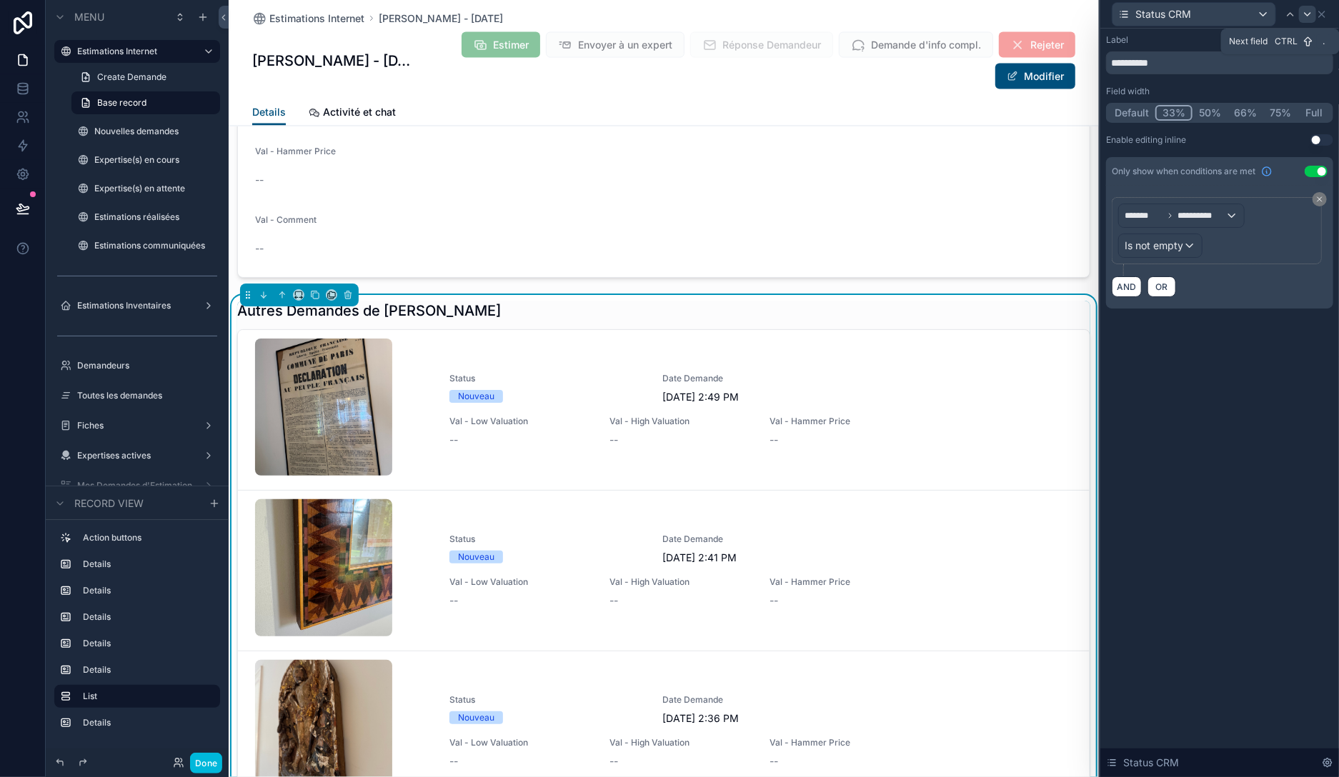
click at [1304, 14] on icon at bounding box center [1306, 14] width 11 height 11
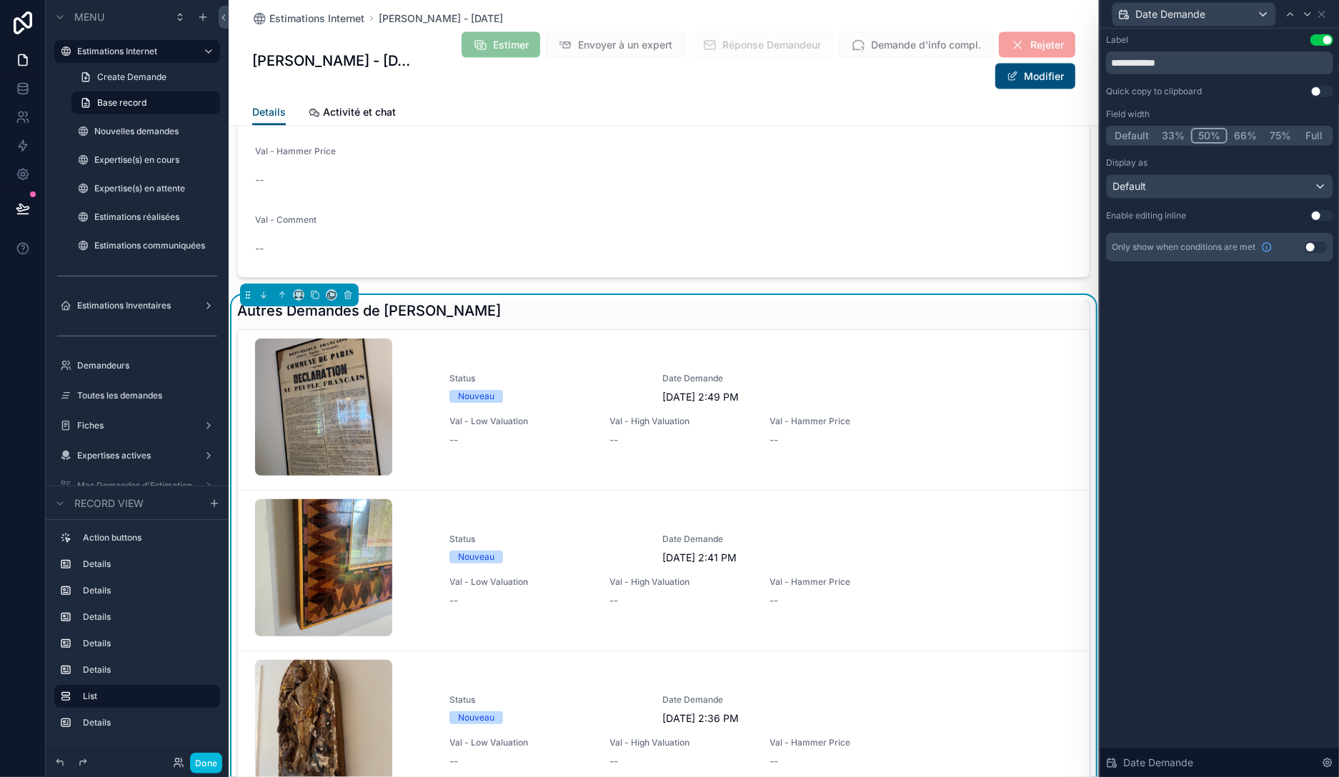
click at [1174, 136] on button "33%" at bounding box center [1173, 136] width 36 height 16
click at [1244, 133] on button "66%" at bounding box center [1245, 136] width 36 height 16
click at [1301, 14] on div at bounding box center [1307, 14] width 17 height 17
click at [1169, 133] on button "33%" at bounding box center [1174, 136] width 36 height 16
click at [1319, 246] on button "Use setting" at bounding box center [1315, 246] width 23 height 11
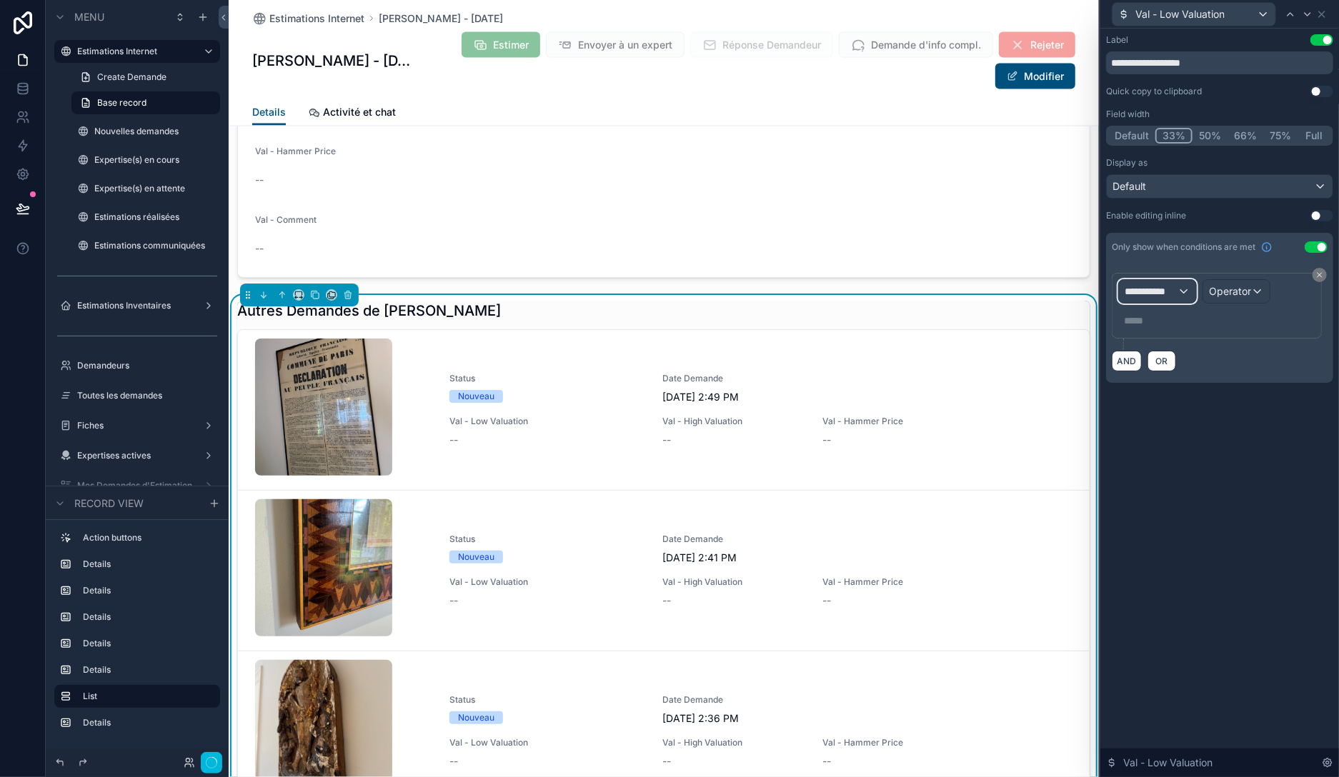
click at [1167, 294] on span "**********" at bounding box center [1150, 291] width 53 height 14
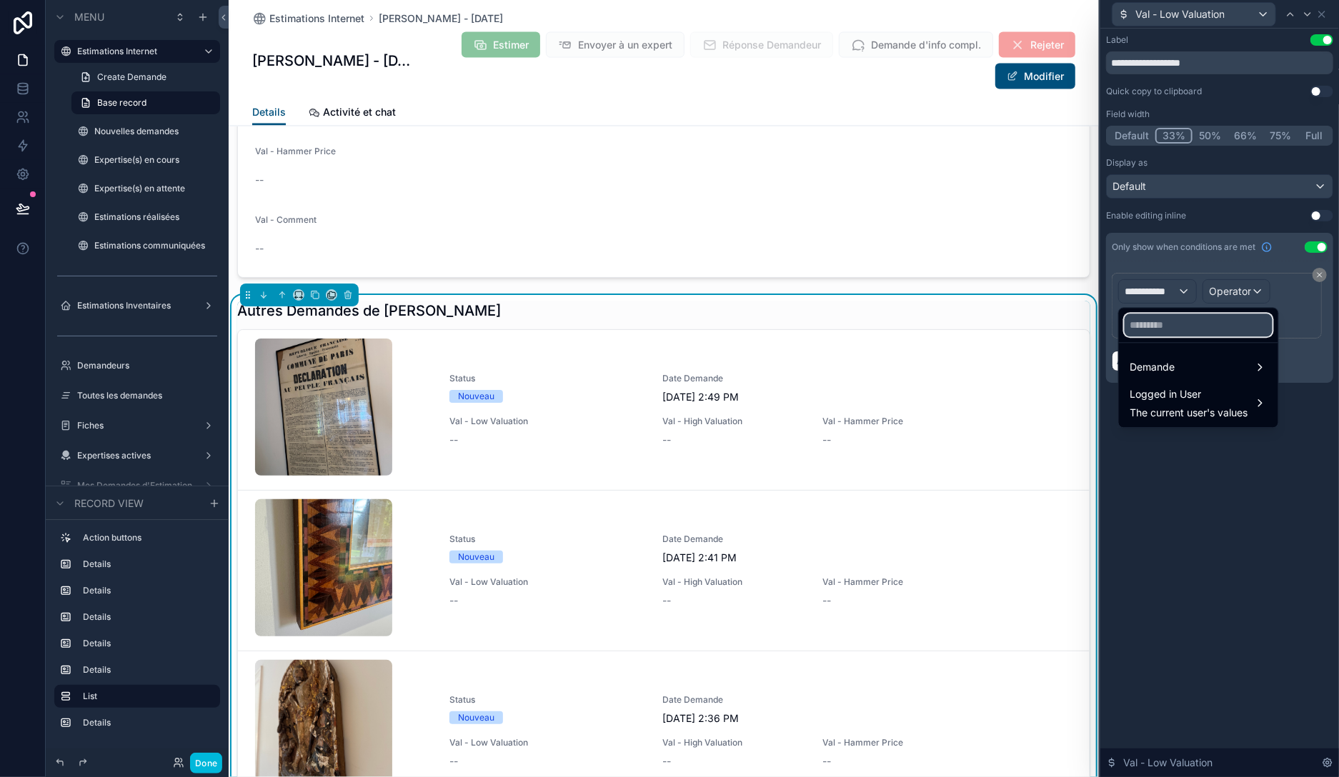
click at [1181, 316] on input "text" at bounding box center [1198, 325] width 148 height 23
type input "***"
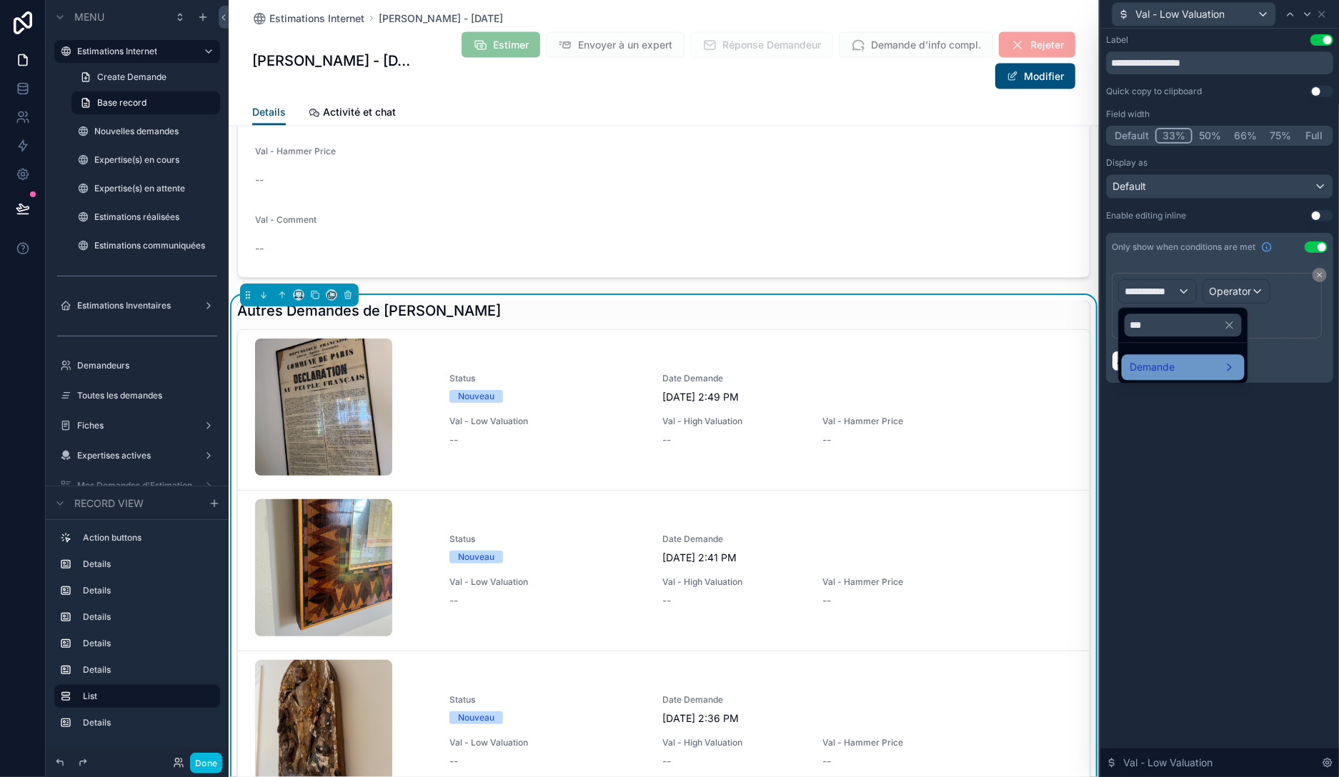
click at [1182, 359] on div "Demande" at bounding box center [1183, 367] width 106 height 17
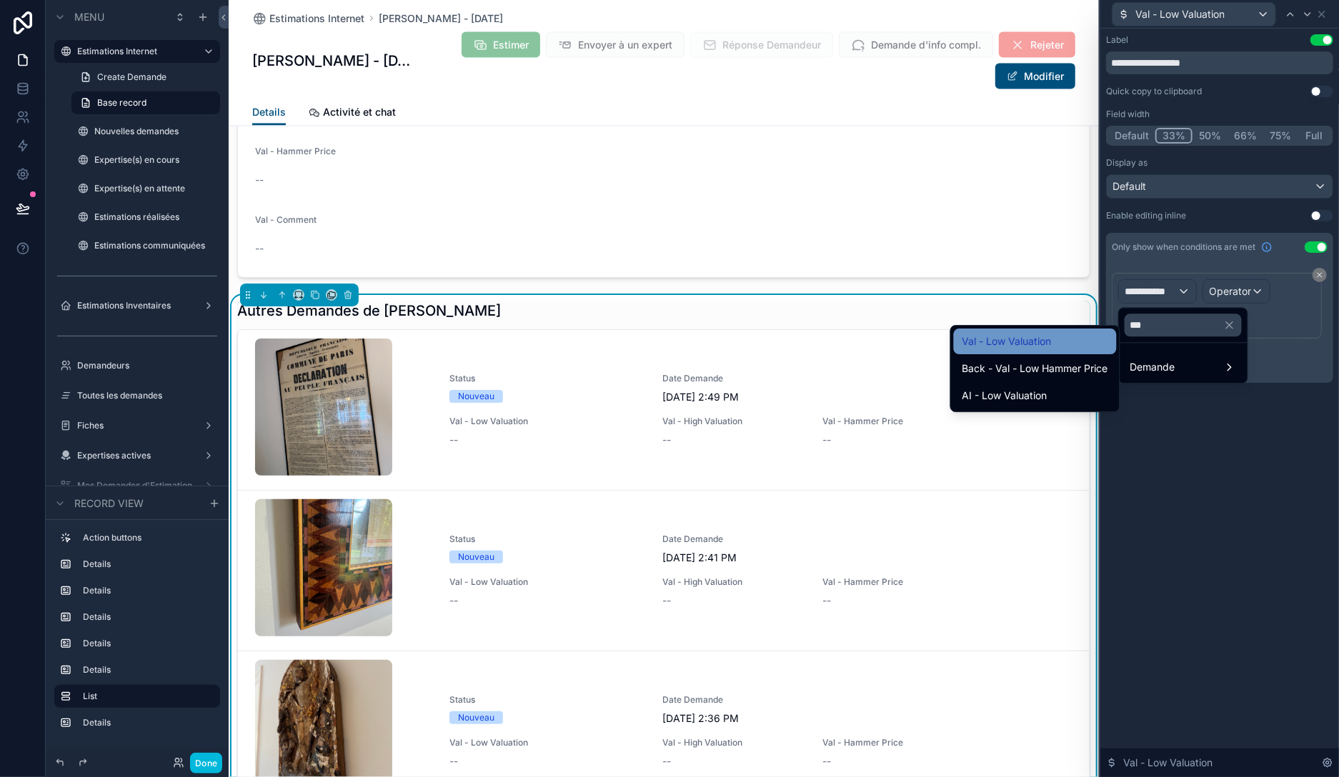
click at [1049, 340] on span "Val - Low Valuation" at bounding box center [1006, 341] width 89 height 17
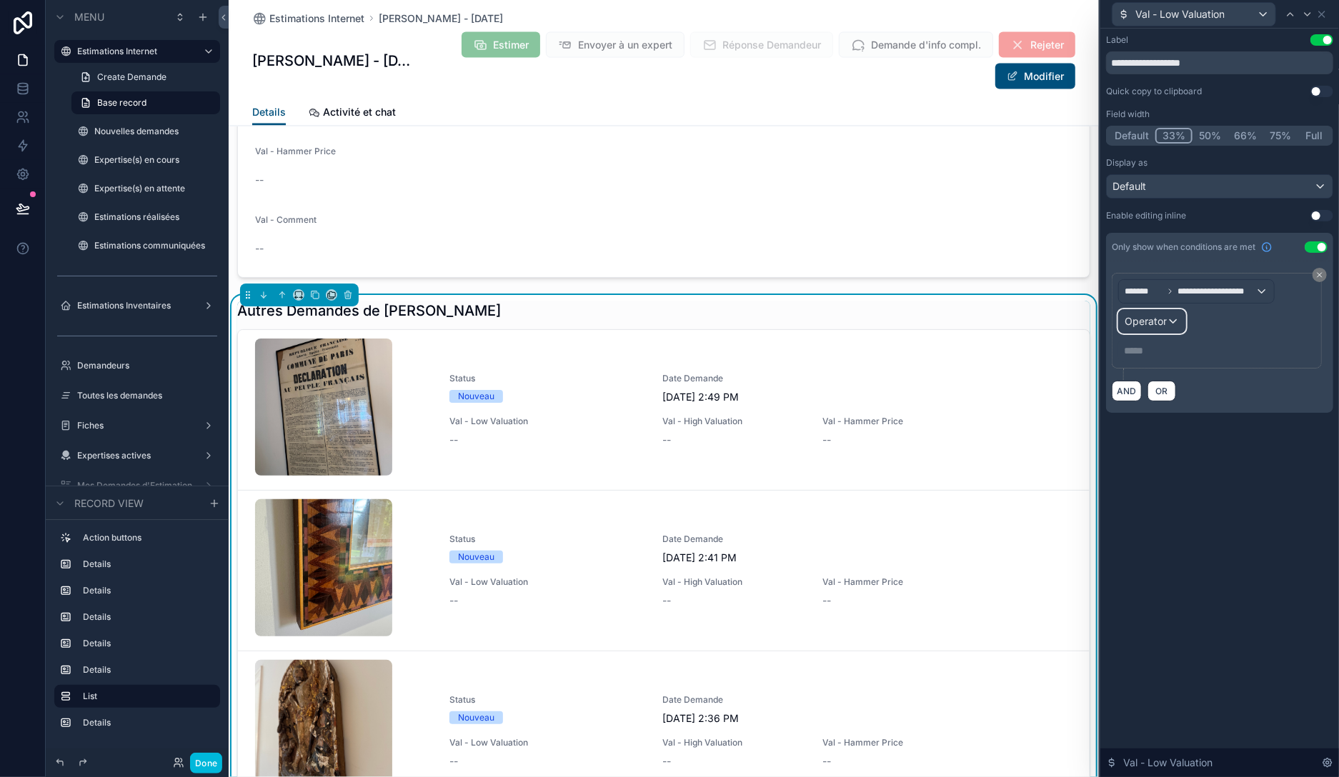
click at [1146, 324] on span "Operator" at bounding box center [1145, 321] width 42 height 12
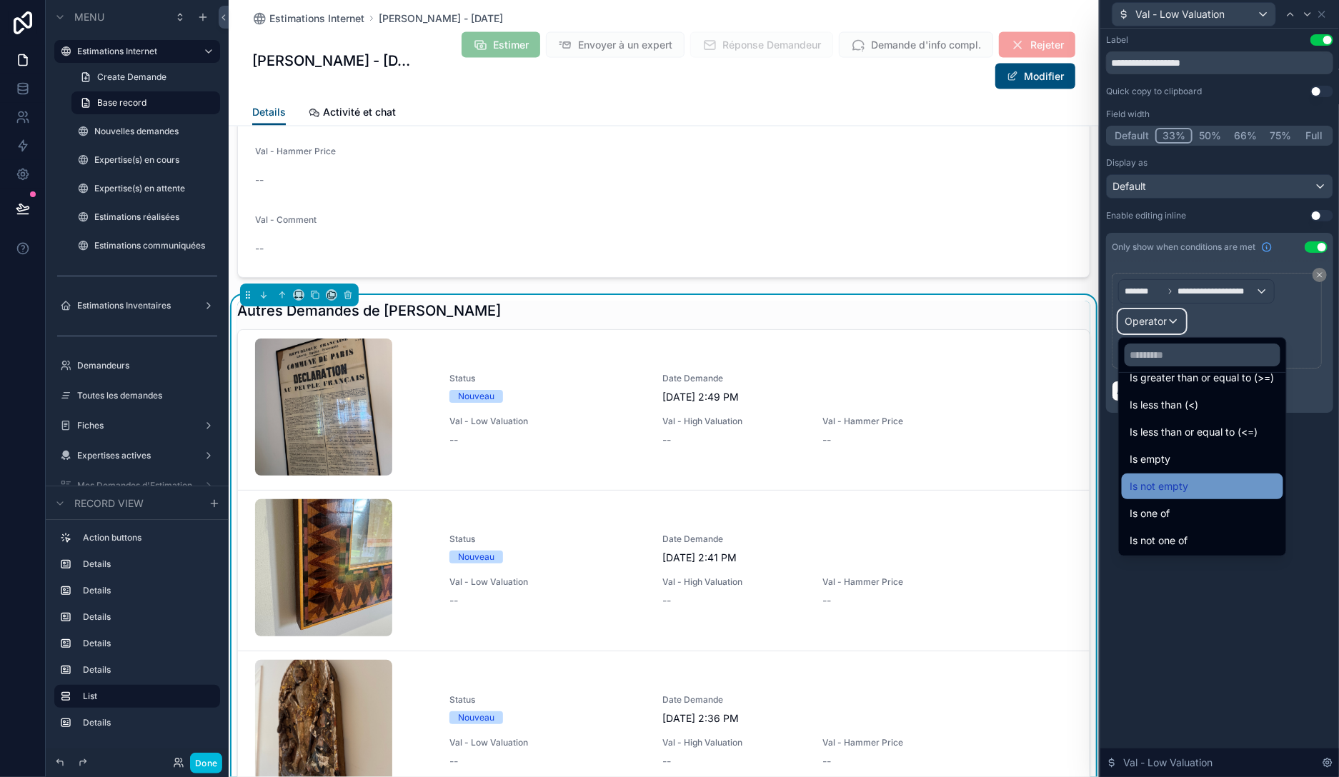
scroll to position [101, 0]
click at [1164, 492] on span "Is not empty" at bounding box center [1159, 485] width 59 height 17
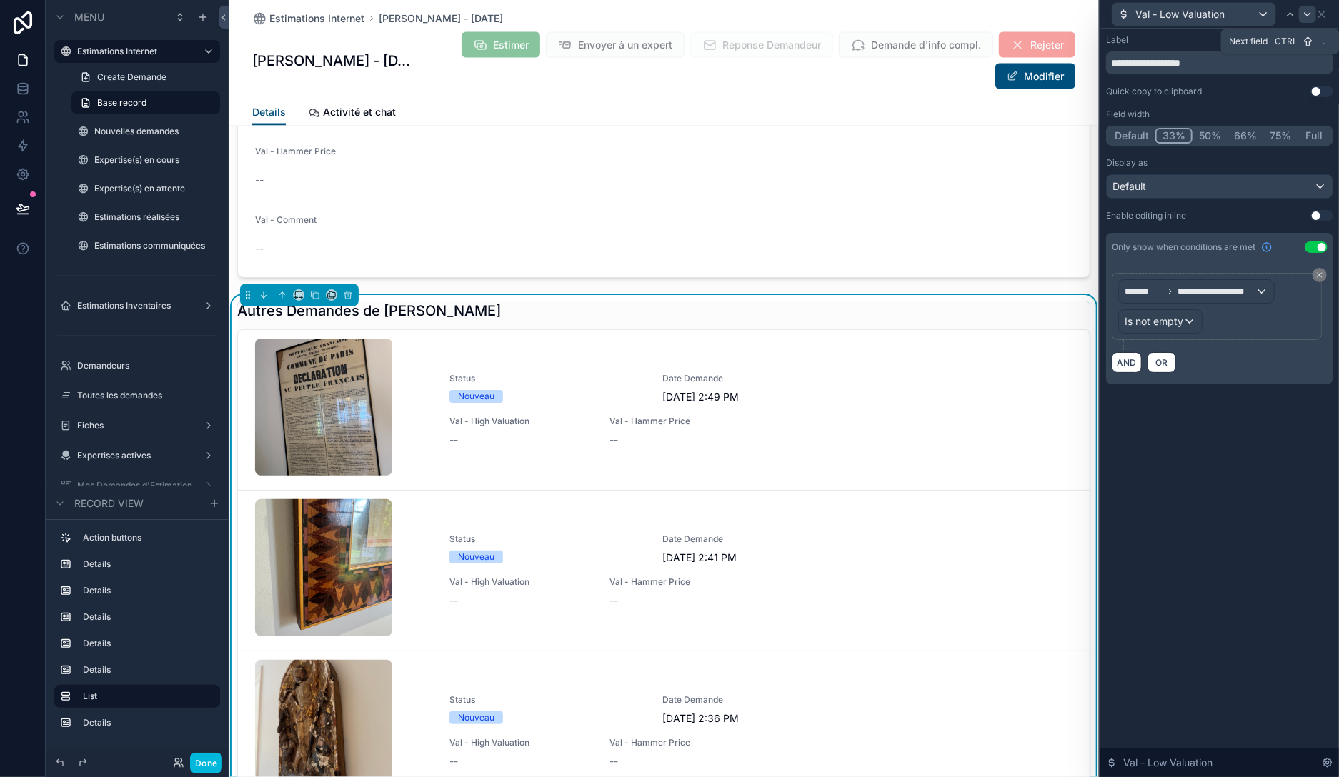
click at [1308, 14] on icon at bounding box center [1306, 14] width 11 height 11
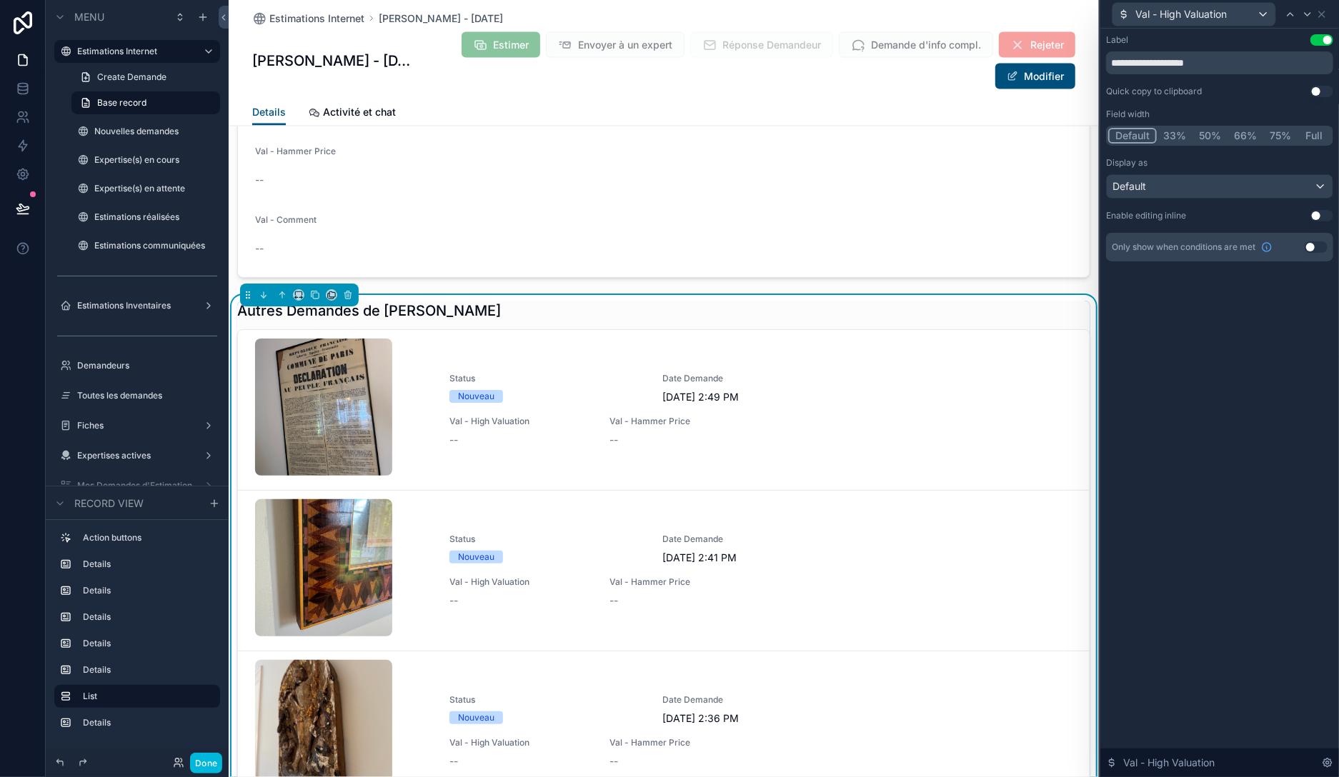
click at [1172, 135] on button "33%" at bounding box center [1174, 136] width 36 height 16
click at [1316, 242] on button "Use setting" at bounding box center [1315, 246] width 23 height 11
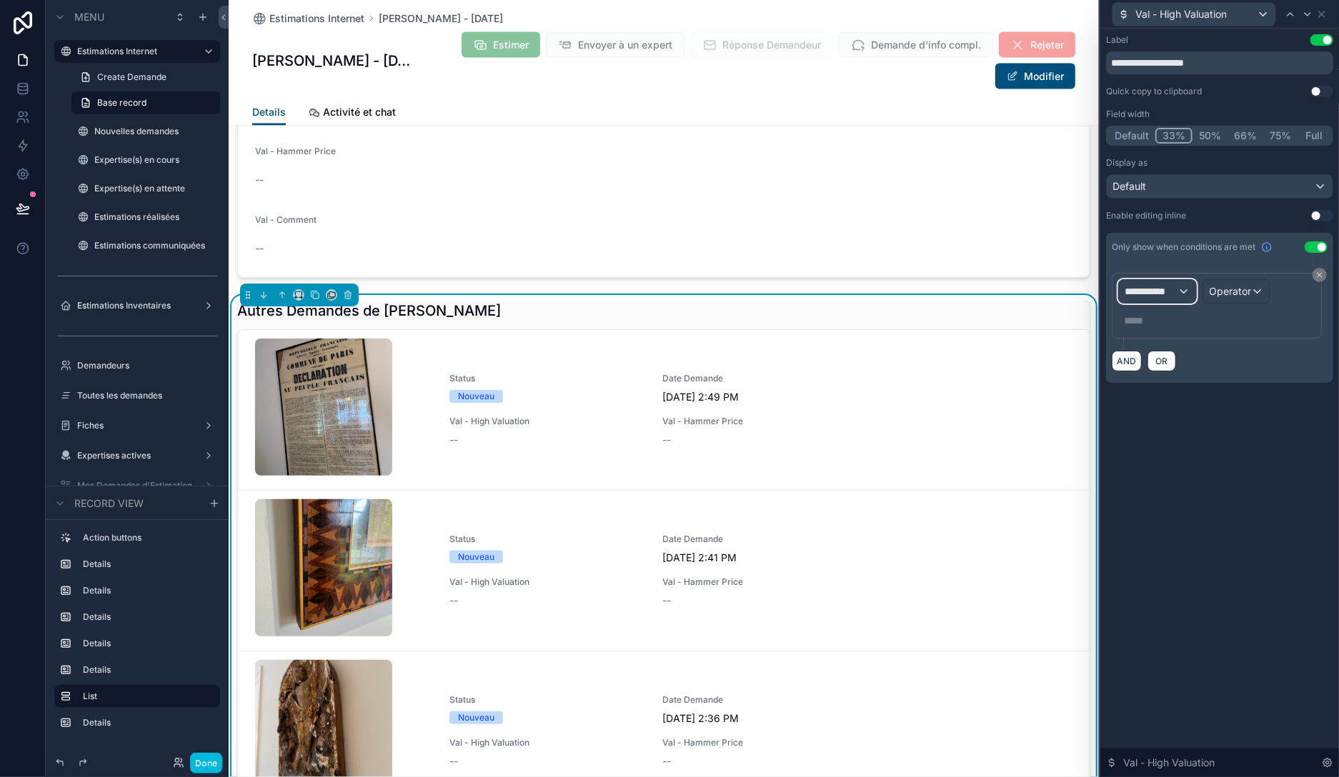
click at [1174, 291] on span "**********" at bounding box center [1150, 291] width 53 height 14
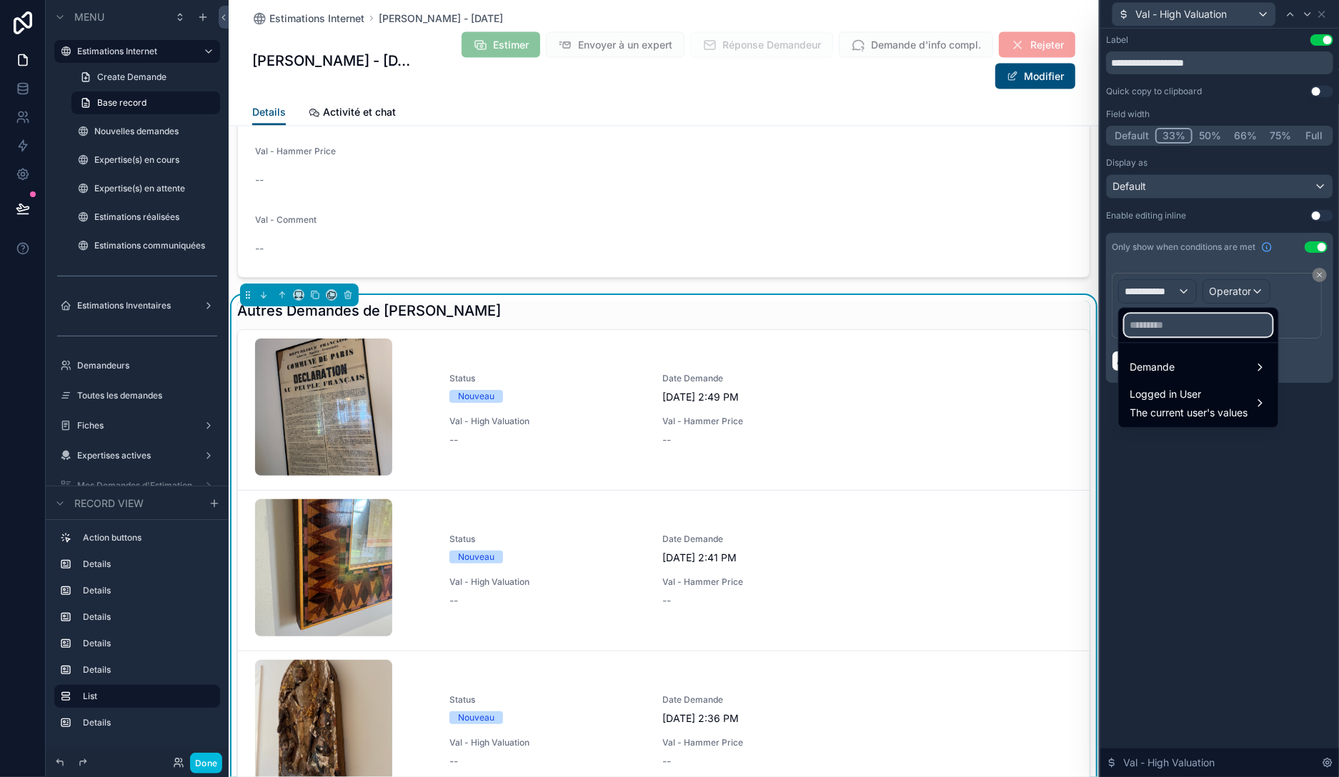
click at [1189, 321] on input "text" at bounding box center [1198, 325] width 148 height 23
type input "****"
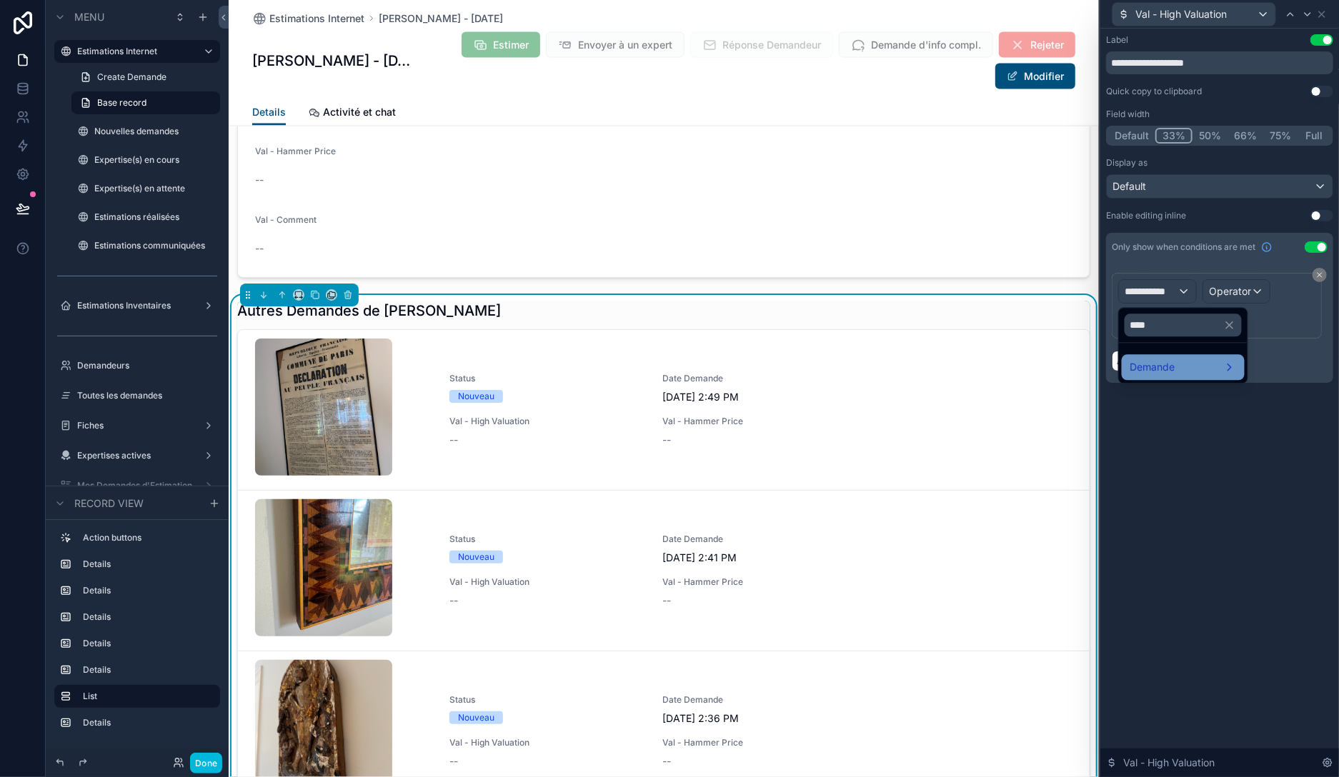
click at [1147, 369] on span "Demande" at bounding box center [1152, 367] width 45 height 17
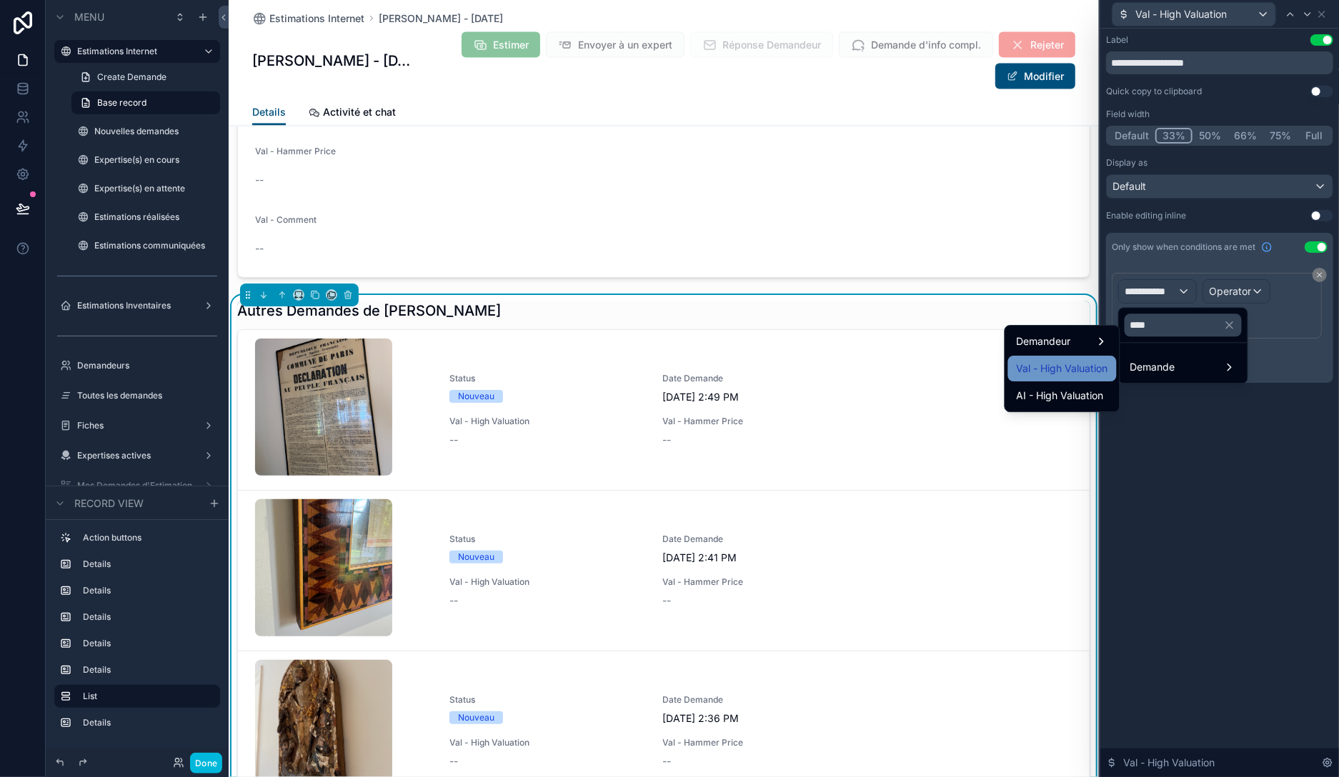
click at [1072, 369] on span "Val - High Valuation" at bounding box center [1061, 368] width 91 height 17
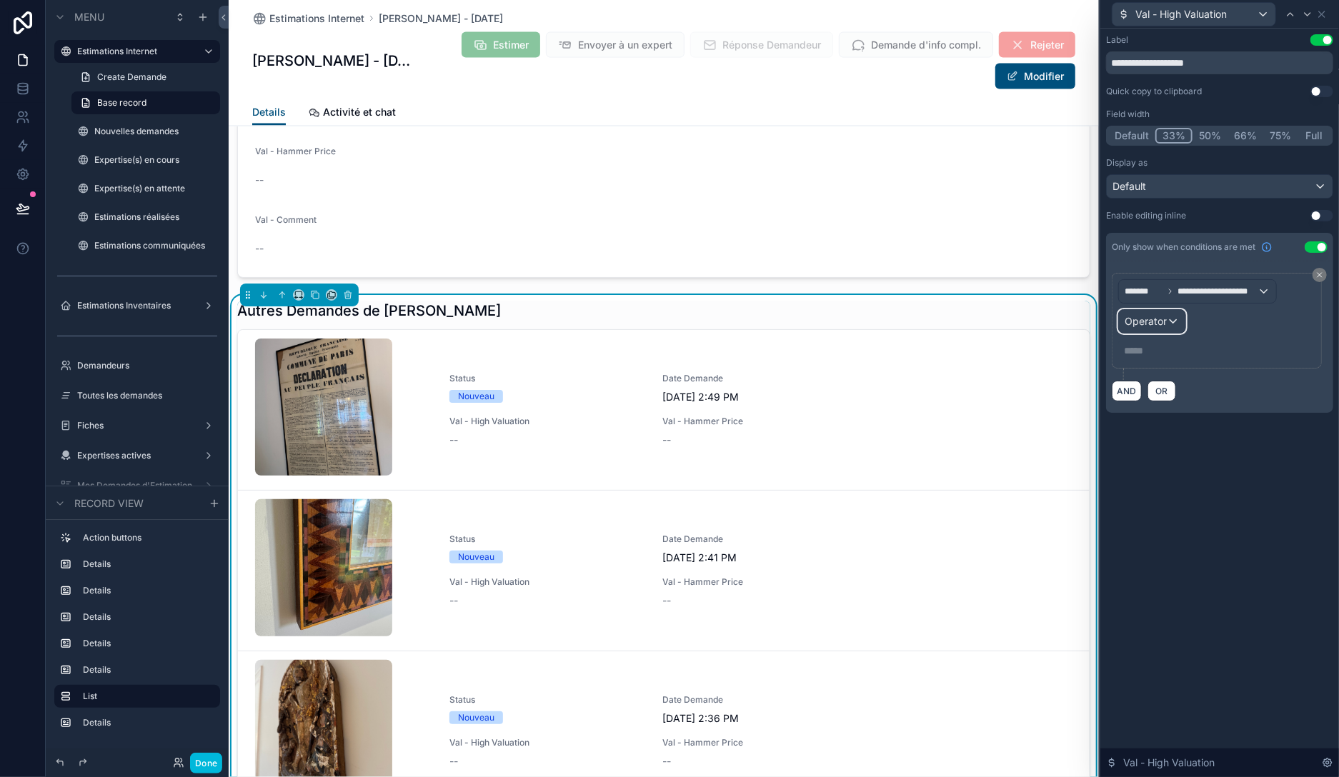
click at [1157, 324] on span "Operator" at bounding box center [1145, 321] width 42 height 12
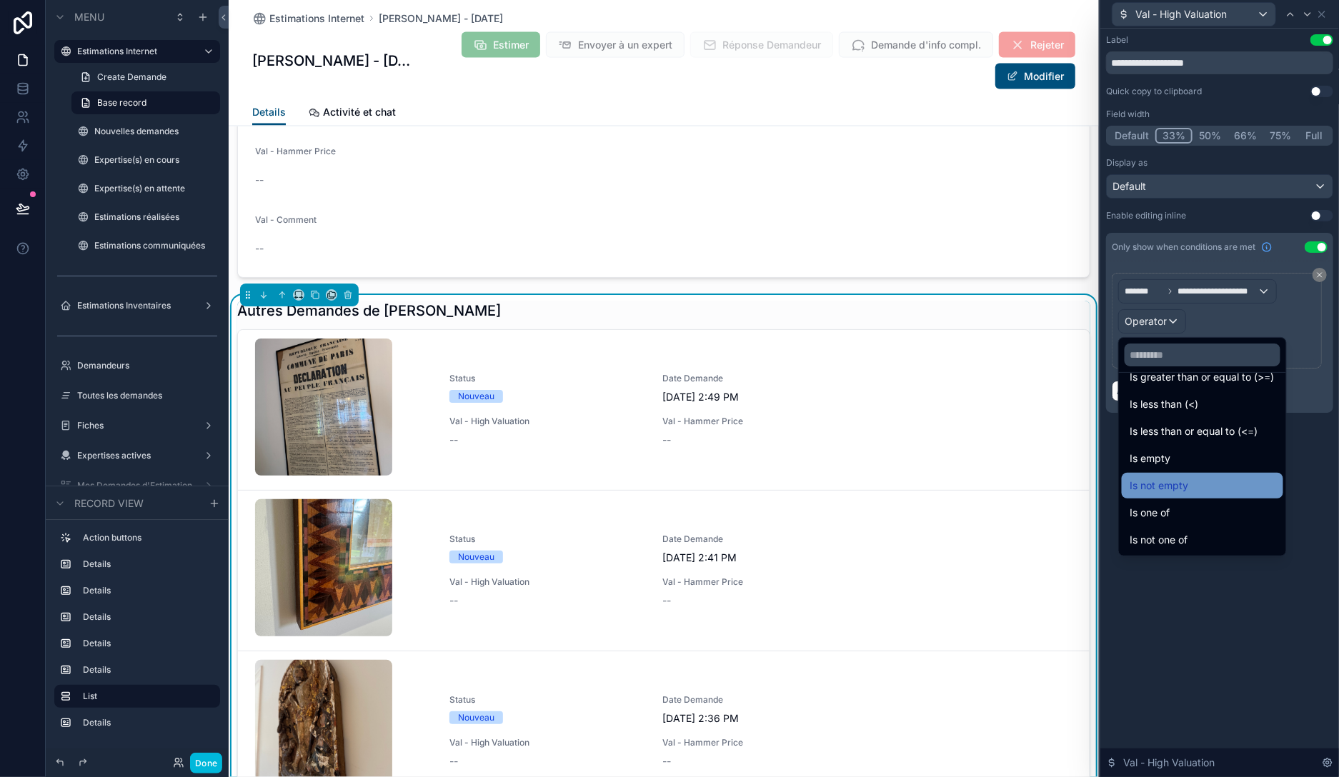
click at [1173, 492] on span "Is not empty" at bounding box center [1159, 485] width 59 height 17
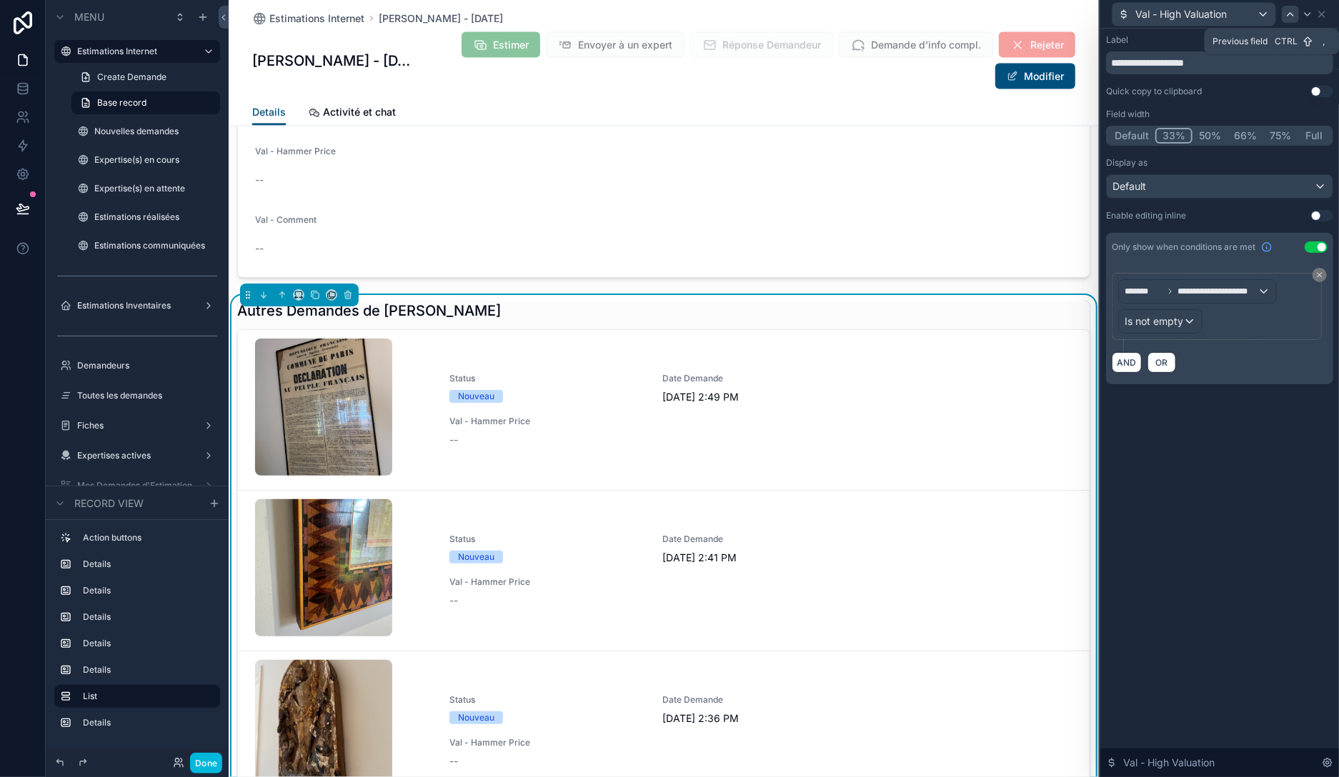
click at [1292, 15] on icon at bounding box center [1290, 14] width 6 height 3
drag, startPoint x: 1214, startPoint y: 58, endPoint x: 1081, endPoint y: 63, distance: 132.2
click at [1106, 63] on input "**********" at bounding box center [1219, 62] width 227 height 23
type input "*"
type input "**********"
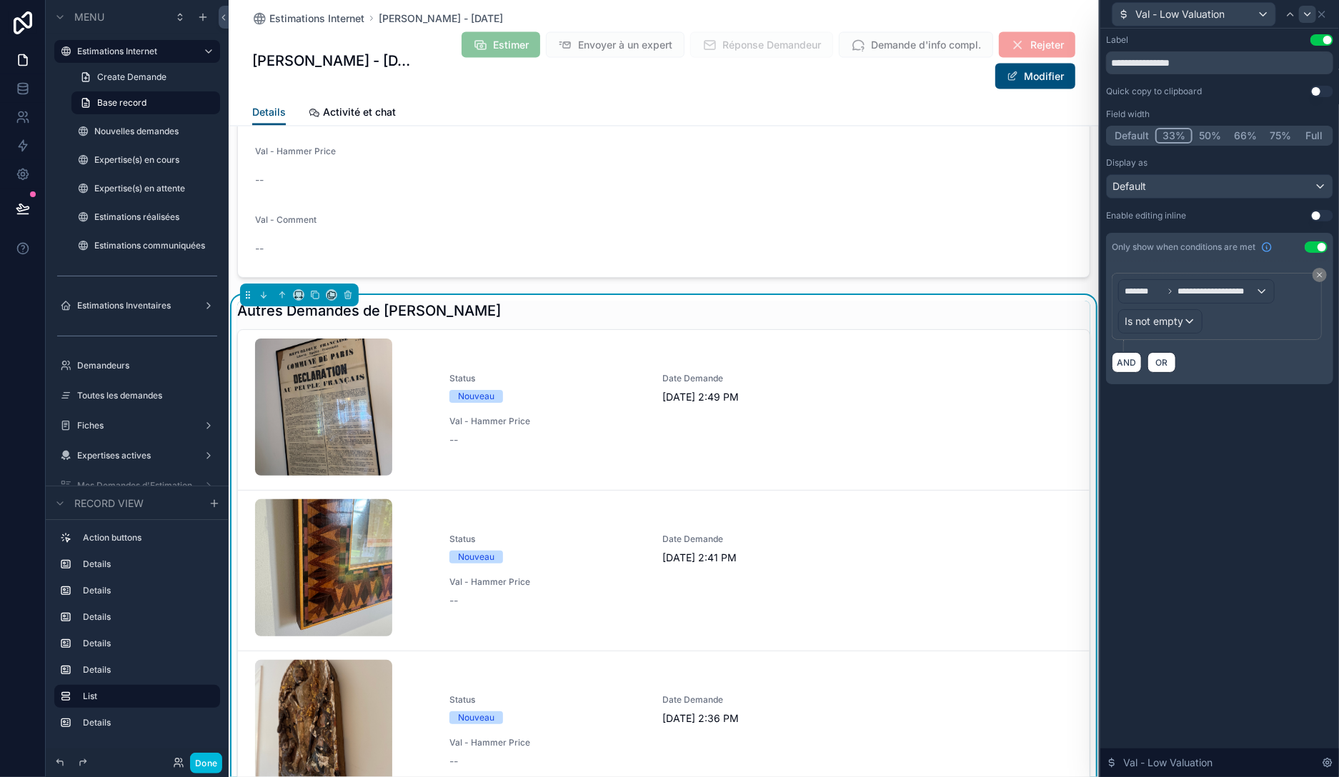
click at [1307, 13] on icon at bounding box center [1306, 14] width 11 height 11
click at [1190, 90] on div "Quick copy to clipboard" at bounding box center [1154, 91] width 96 height 11
click at [1201, 61] on input "**********" at bounding box center [1219, 62] width 227 height 23
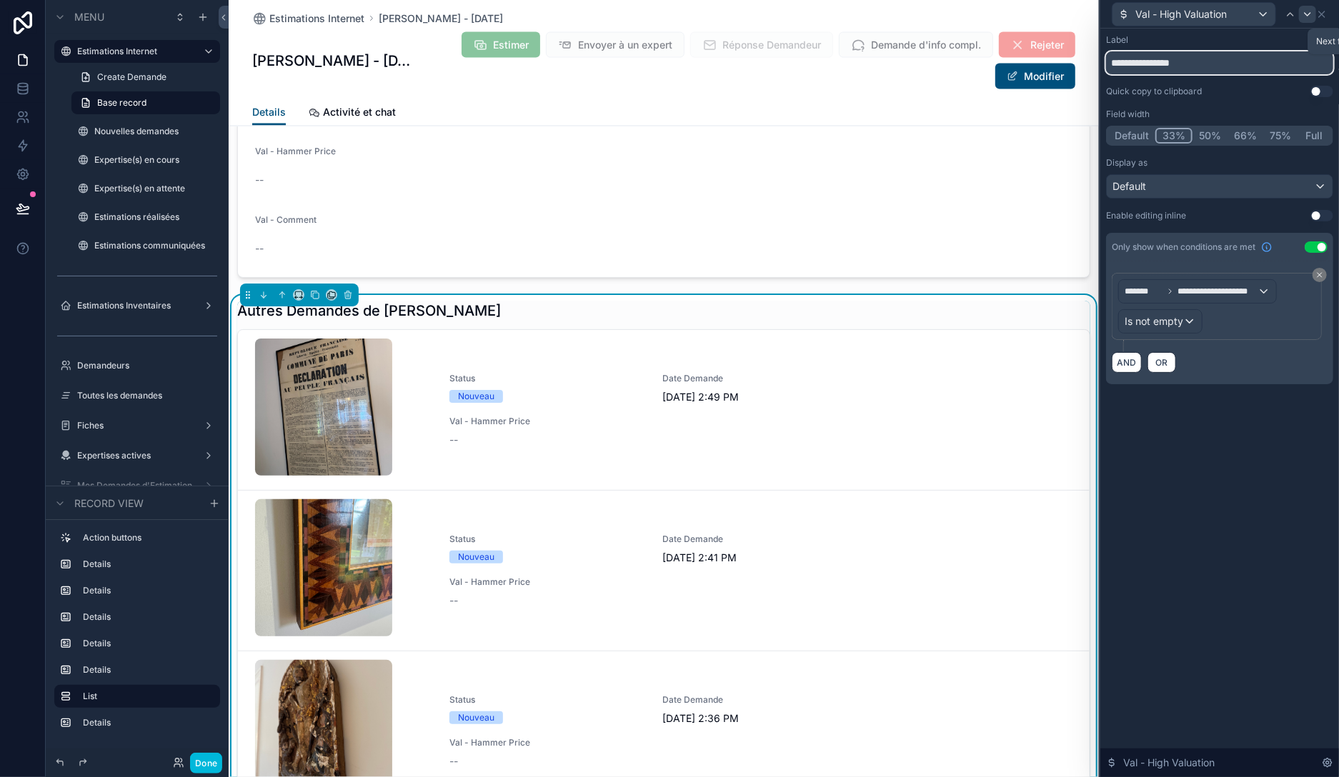
type input "**********"
click at [1306, 11] on icon at bounding box center [1306, 14] width 11 height 11
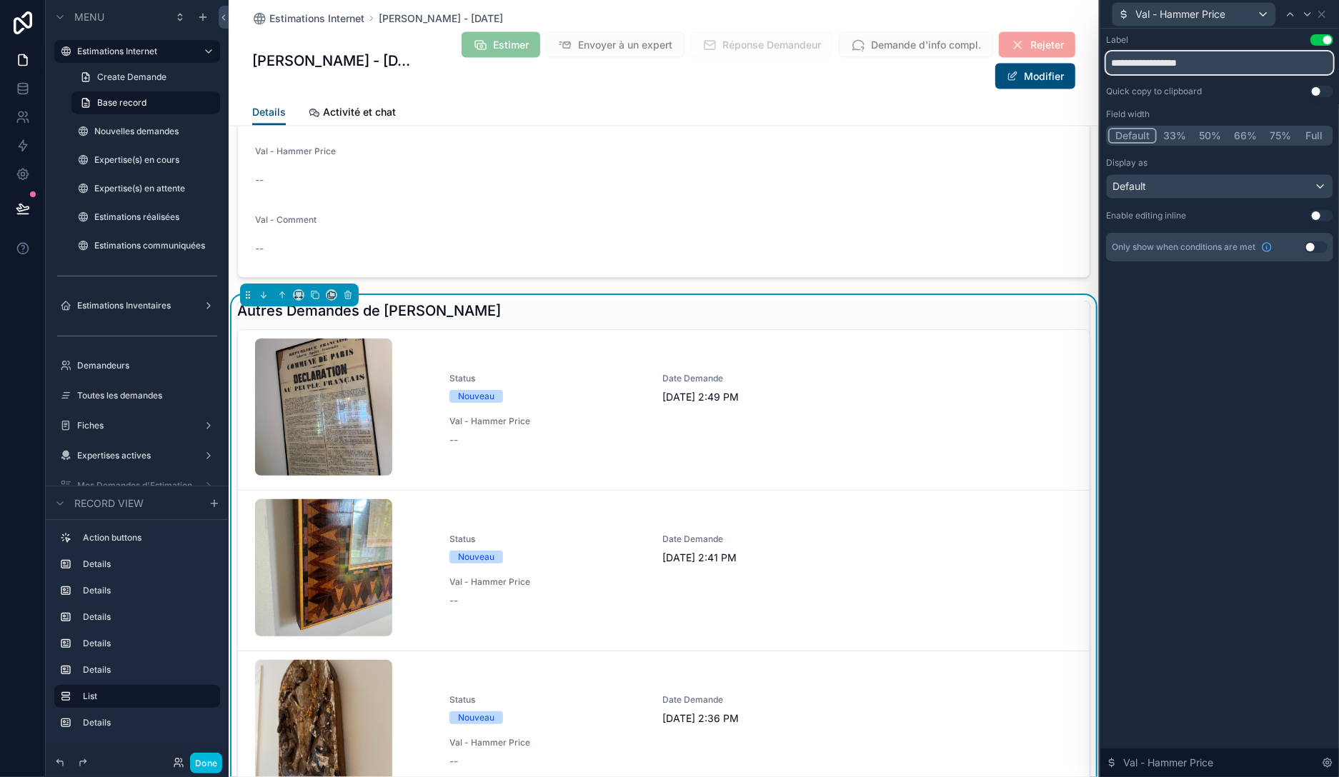
click at [1205, 54] on input "**********" at bounding box center [1219, 62] width 227 height 23
type input "**********"
click at [1173, 133] on button "33%" at bounding box center [1174, 136] width 36 height 16
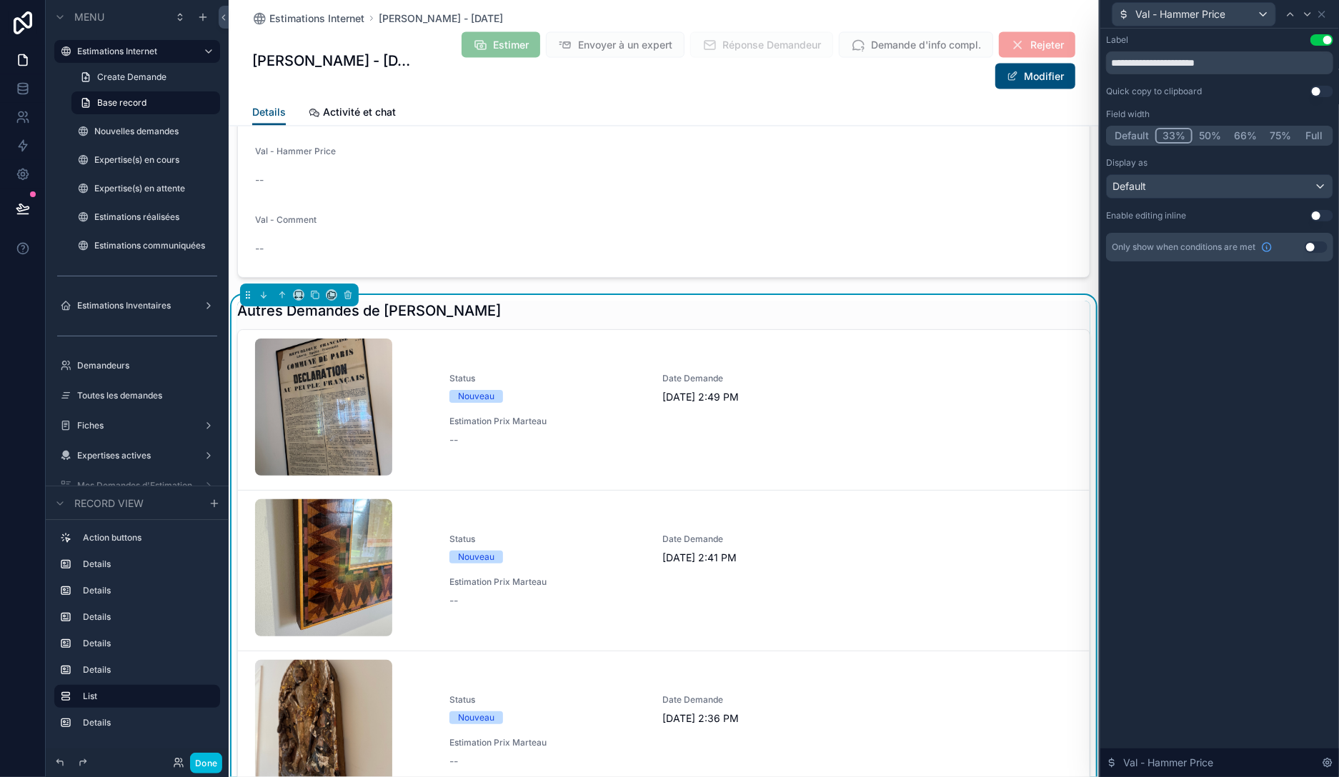
click at [1314, 244] on button "Use setting" at bounding box center [1315, 246] width 23 height 11
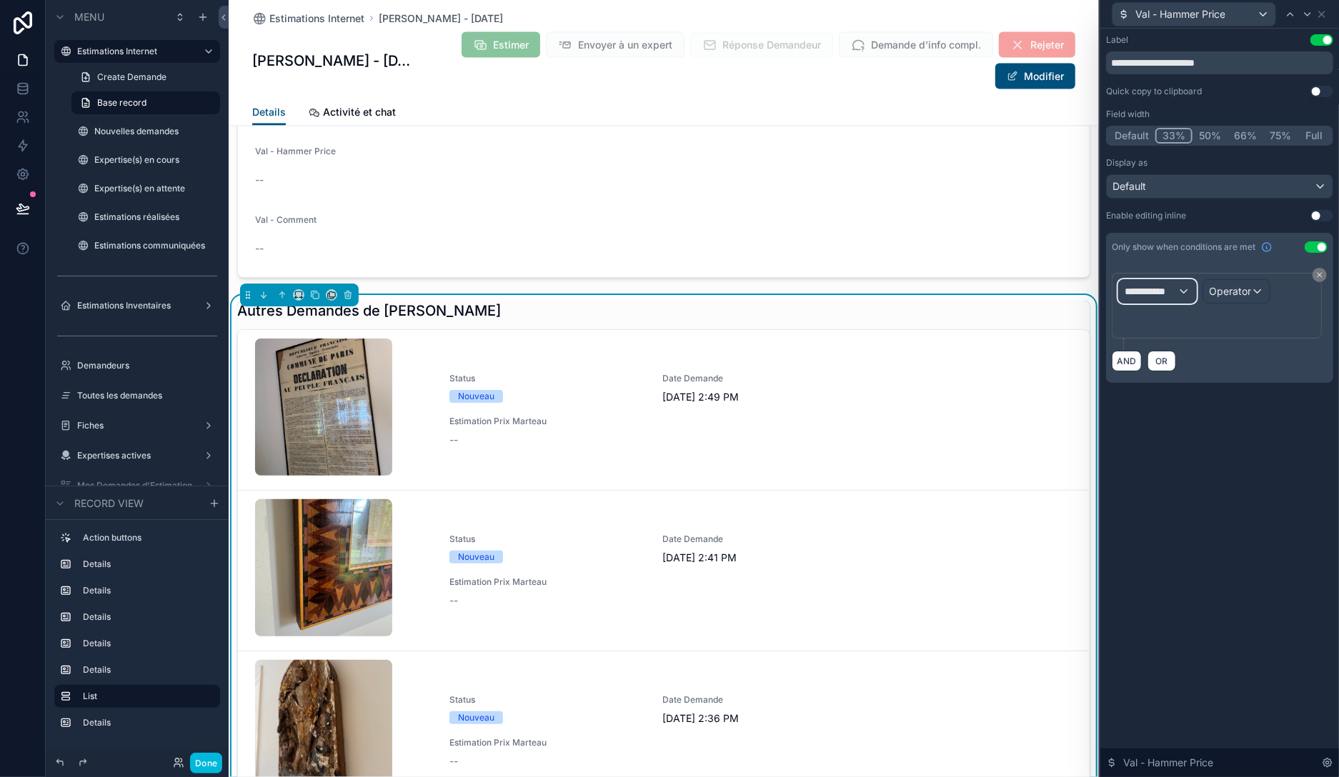
click at [1179, 282] on div "**********" at bounding box center [1157, 291] width 77 height 23
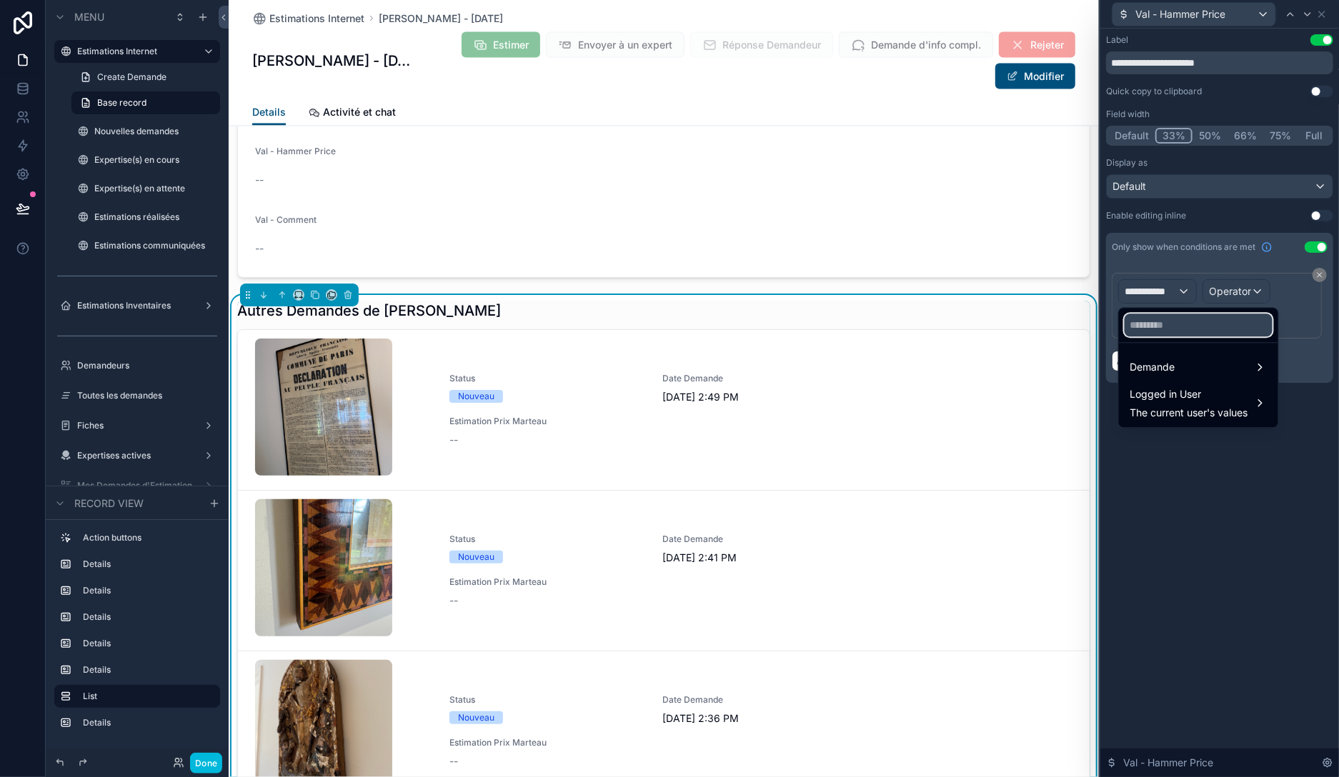
click at [1180, 326] on input "text" at bounding box center [1198, 325] width 148 height 23
type input "******"
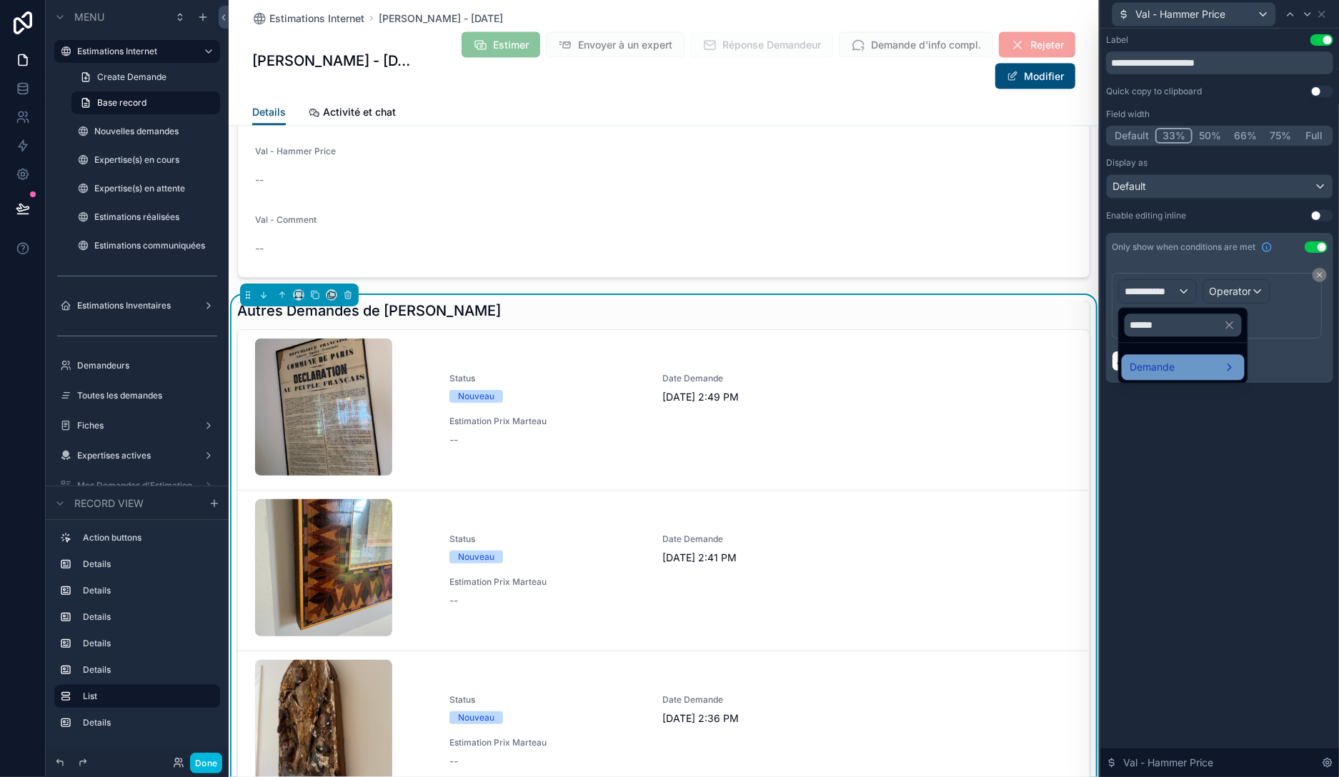
click at [1219, 371] on div "Demande" at bounding box center [1183, 367] width 106 height 17
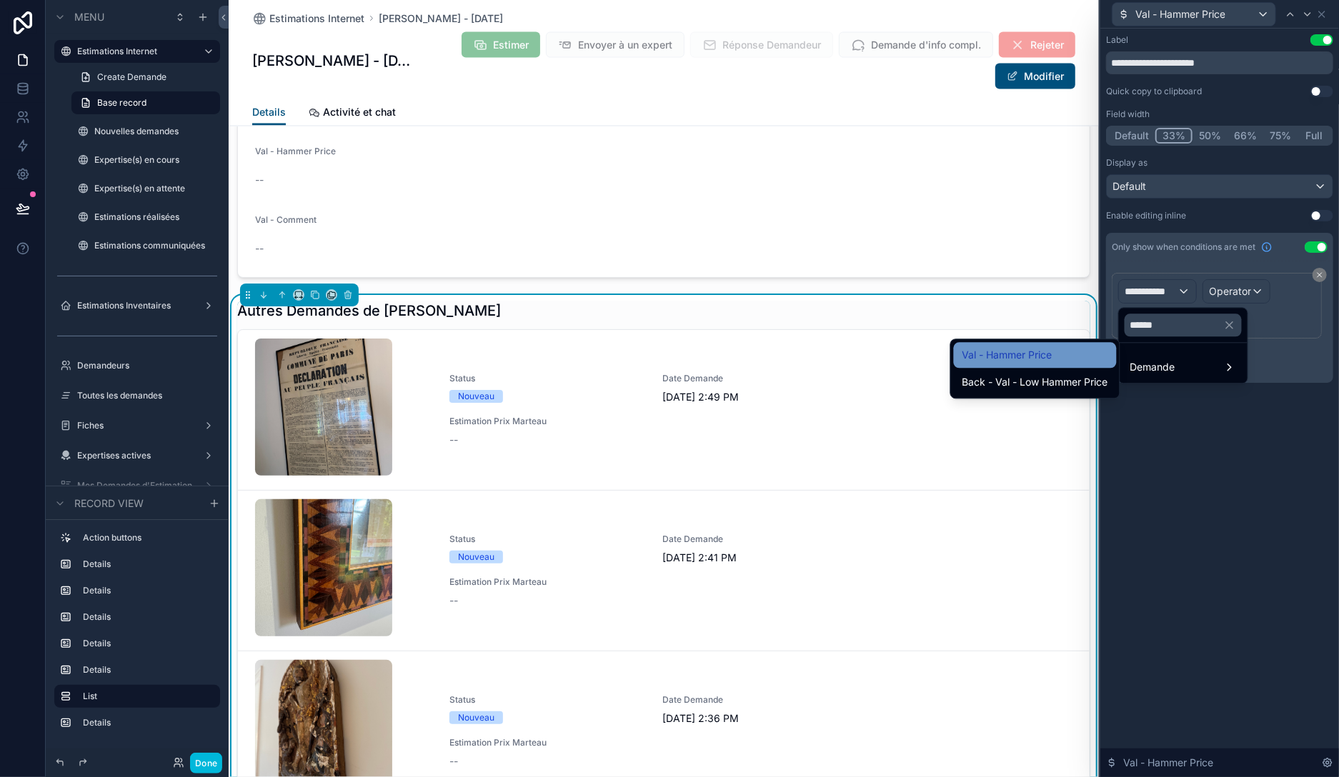
click at [1081, 356] on div "Val - Hammer Price" at bounding box center [1035, 354] width 146 height 17
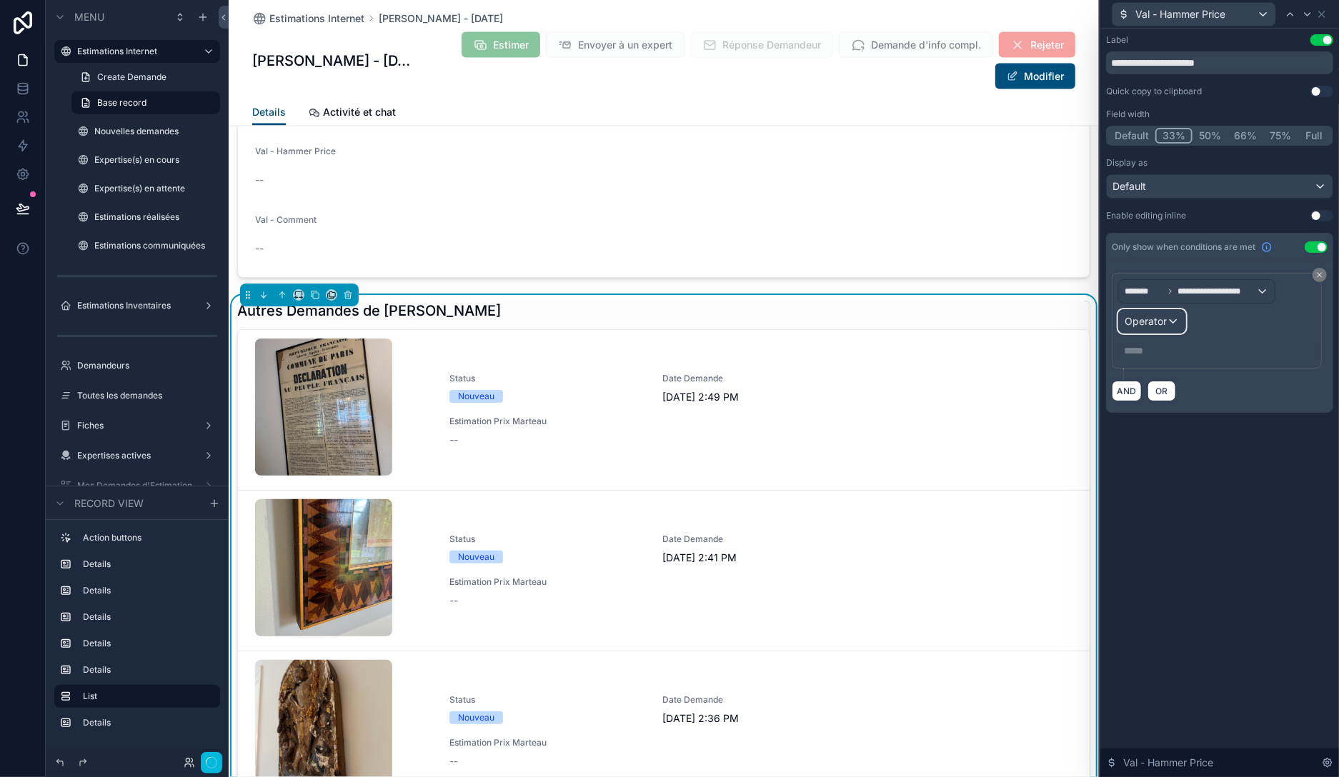
click at [1141, 324] on span "Operator" at bounding box center [1145, 321] width 42 height 12
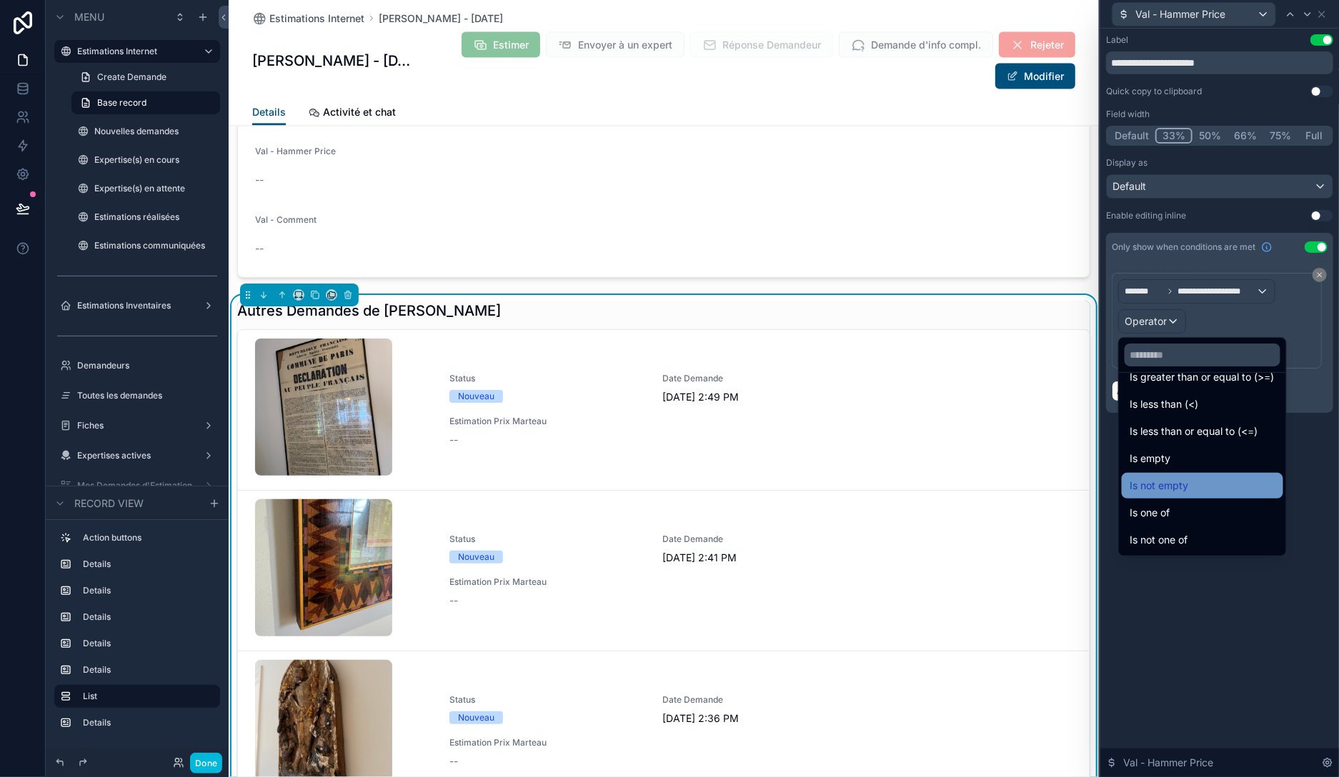
click at [1166, 495] on div "Is not empty" at bounding box center [1201, 486] width 161 height 26
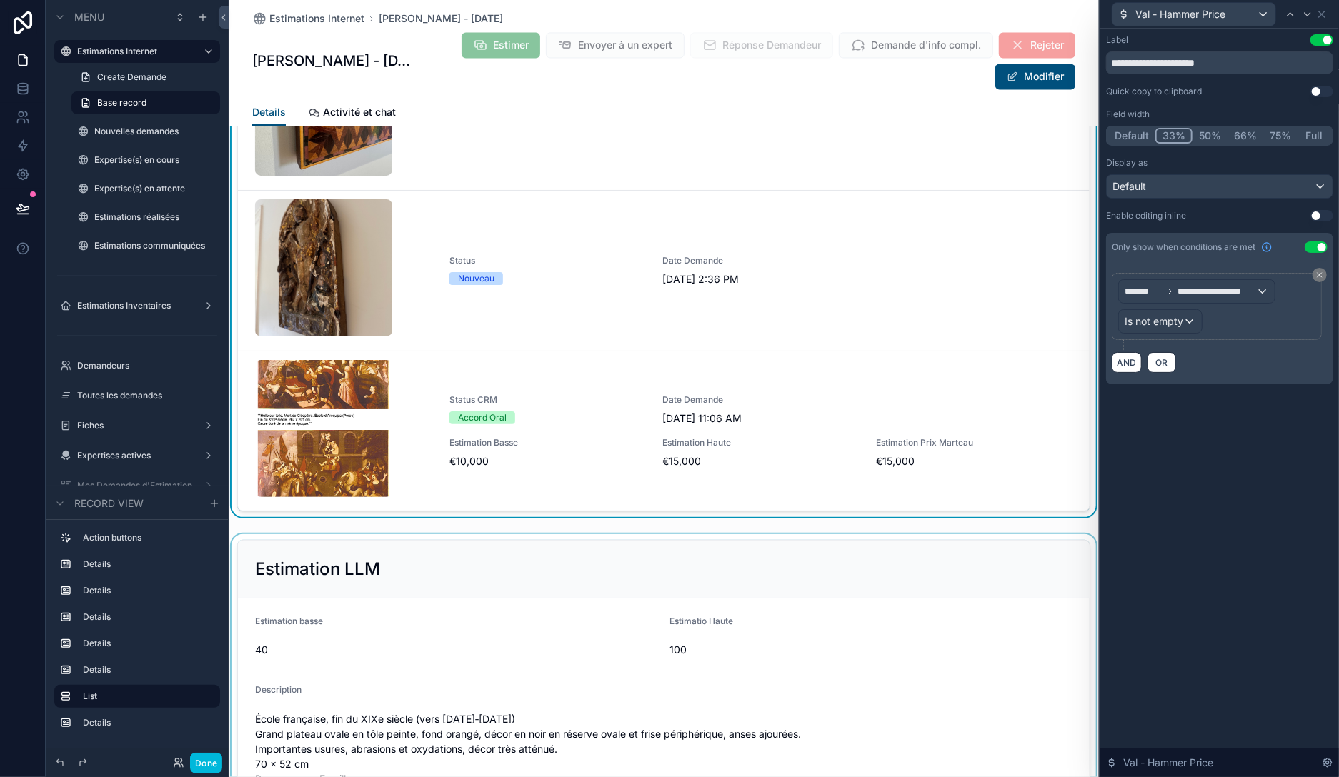
scroll to position [1908, 0]
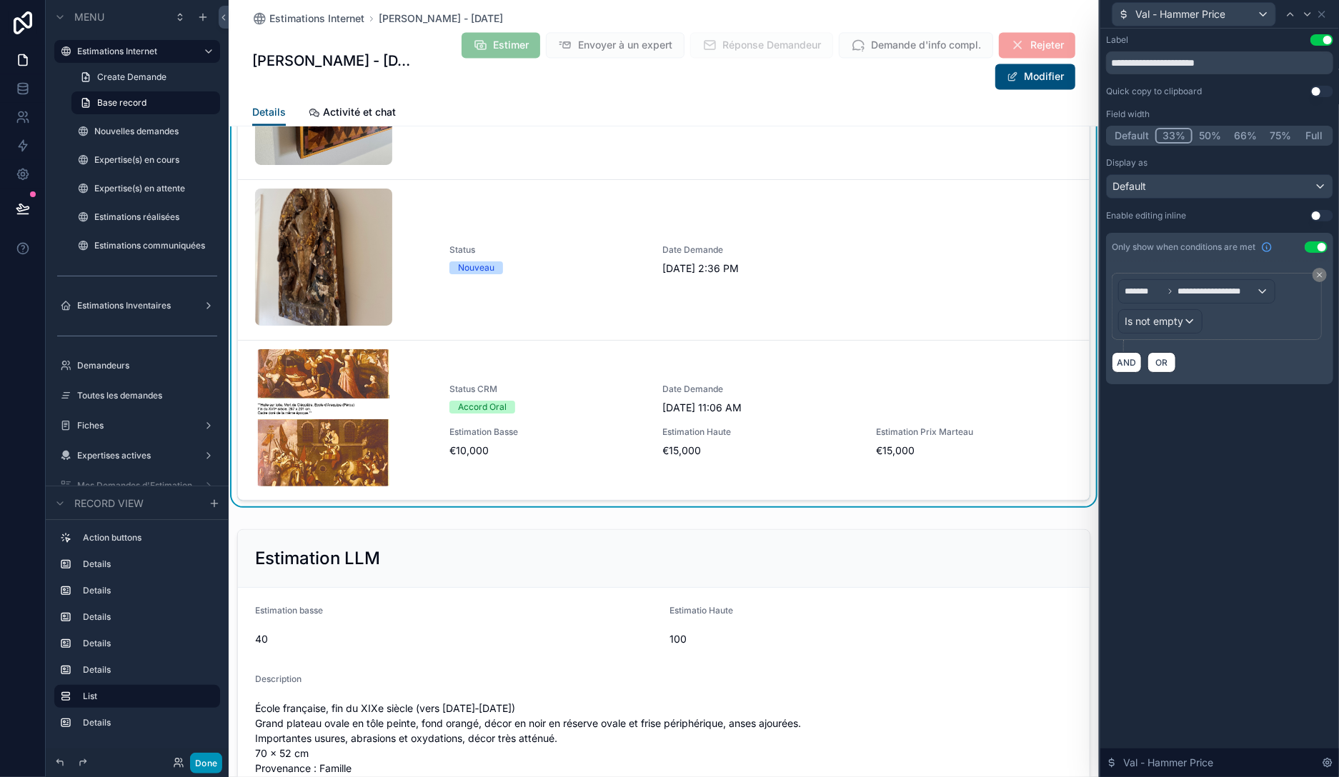
click at [201, 763] on button "Done" at bounding box center [206, 763] width 32 height 21
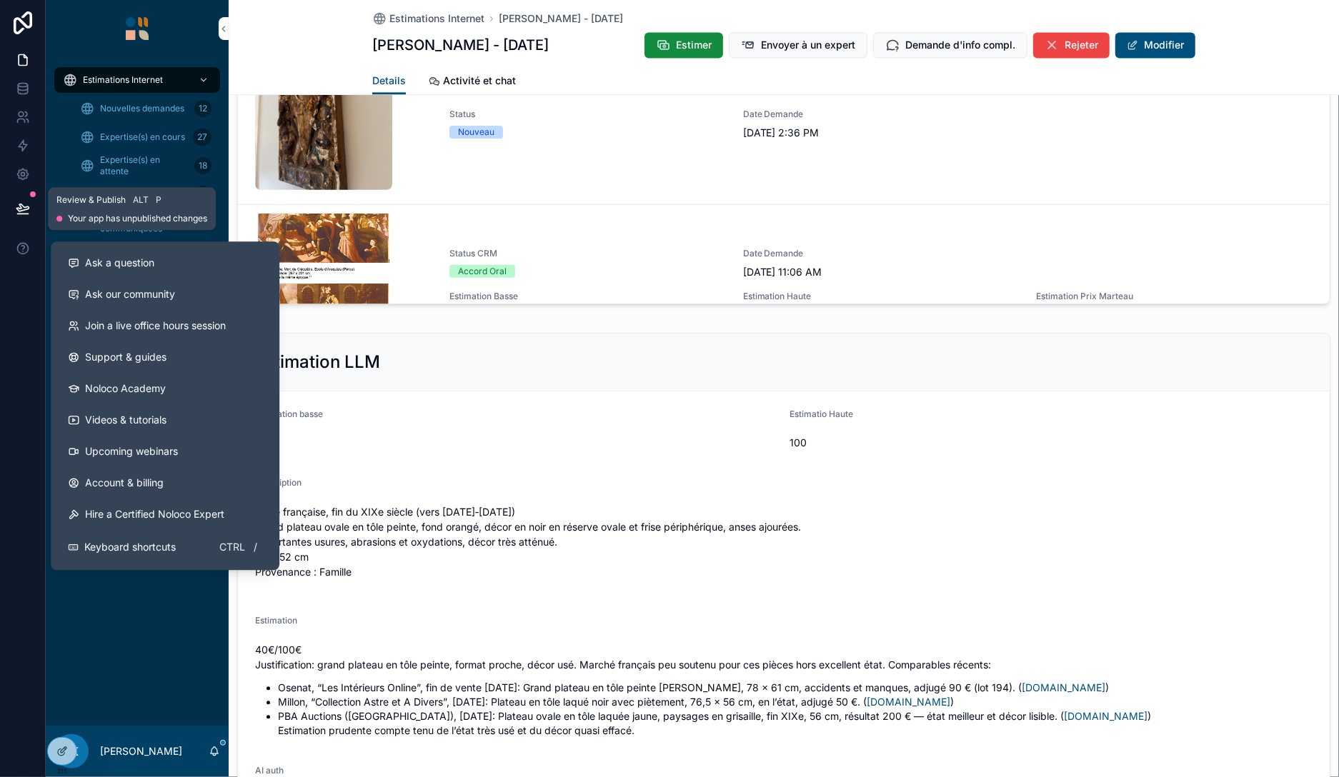
click at [23, 209] on icon at bounding box center [23, 208] width 14 height 14
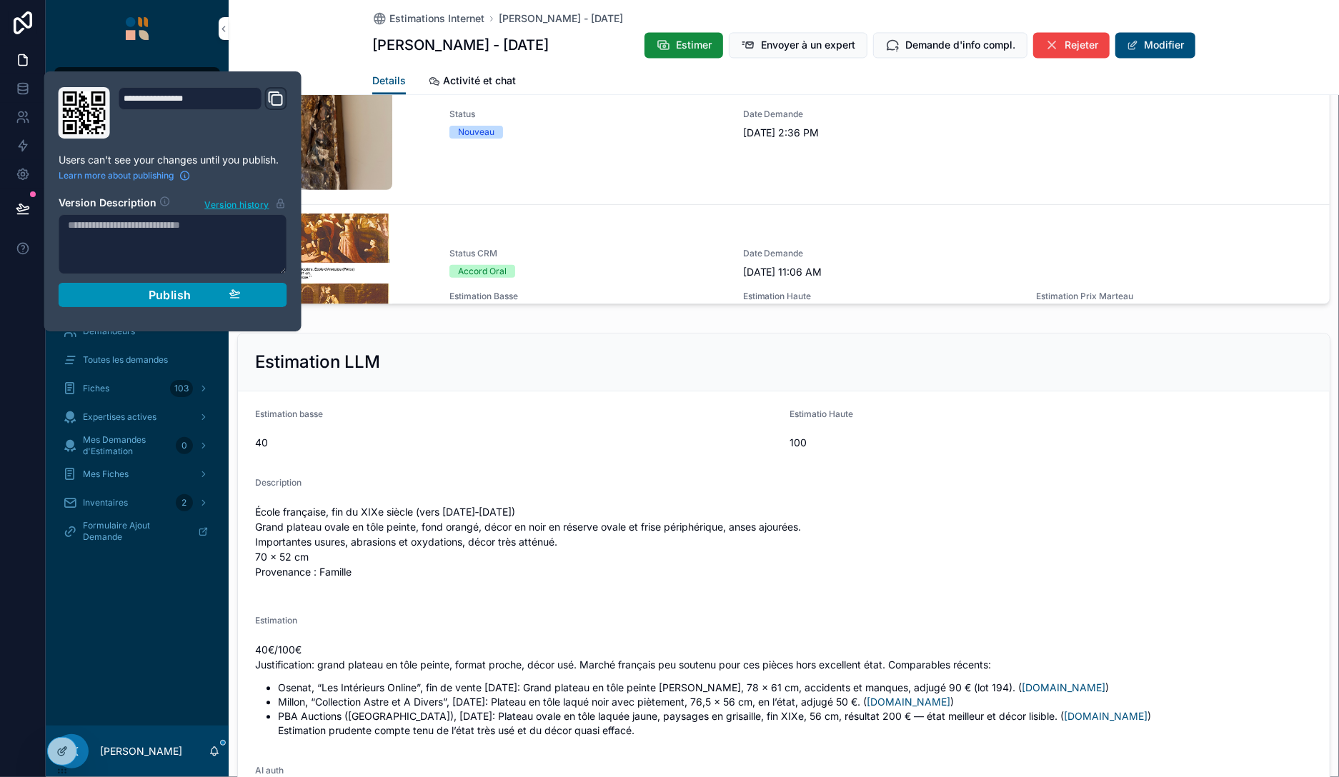
click at [159, 296] on span "Publish" at bounding box center [170, 295] width 43 height 14
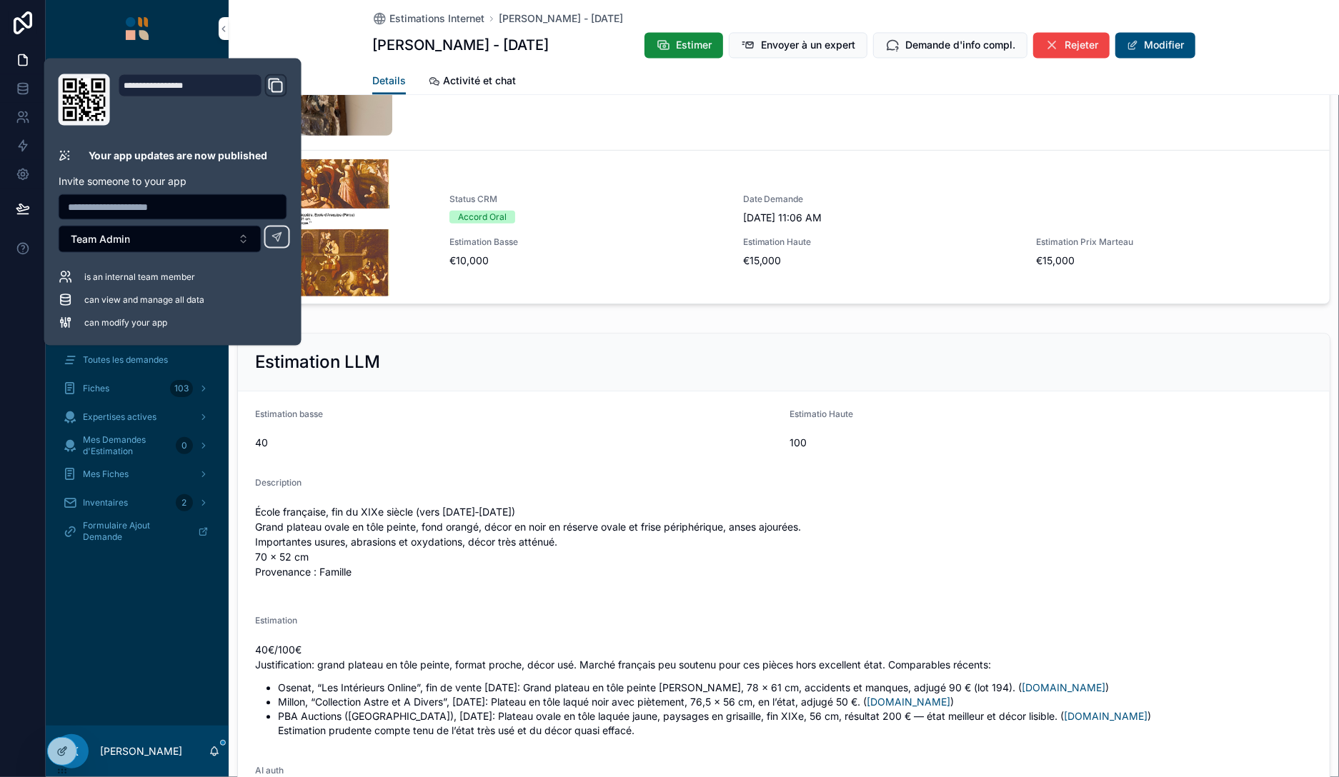
scroll to position [60, 0]
